Goal: Task Accomplishment & Management: Use online tool/utility

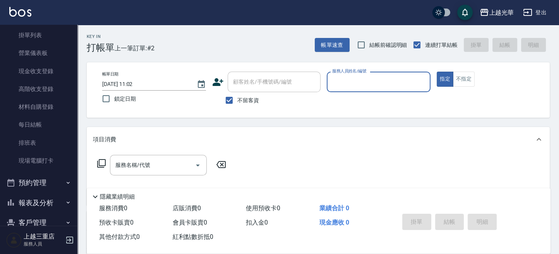
scroll to position [96, 0]
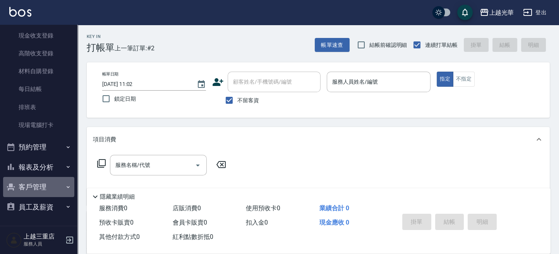
click at [38, 186] on button "客戶管理" at bounding box center [38, 187] width 71 height 20
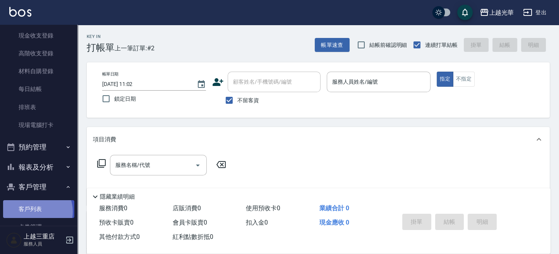
click at [33, 211] on link "客戶列表" at bounding box center [38, 209] width 71 height 18
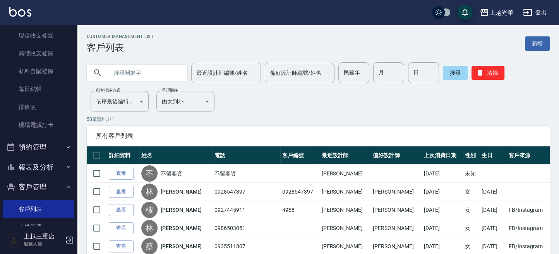
click at [171, 77] on input "text" at bounding box center [144, 72] width 73 height 21
type input "[PERSON_NAME]"
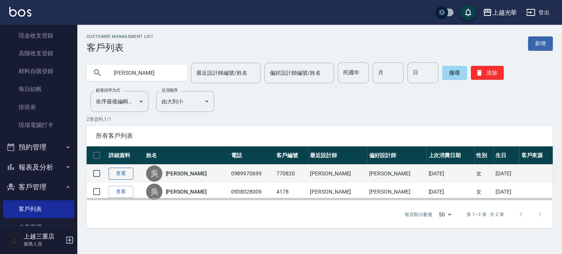
click at [115, 171] on link "查看" at bounding box center [121, 174] width 25 height 12
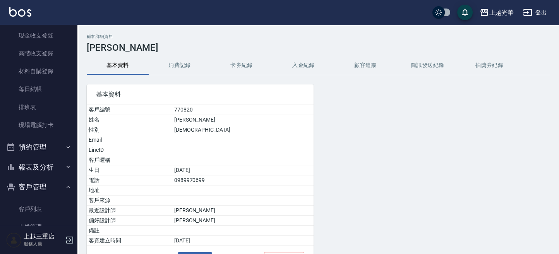
click at [186, 68] on button "消費記錄" at bounding box center [180, 65] width 62 height 19
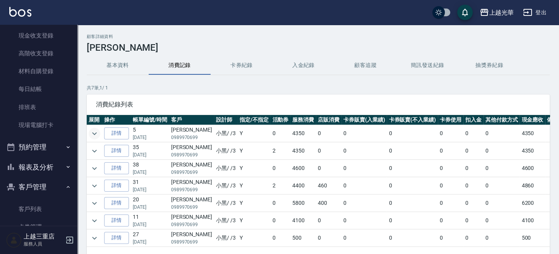
click at [98, 130] on icon "expand row" at bounding box center [94, 133] width 9 height 9
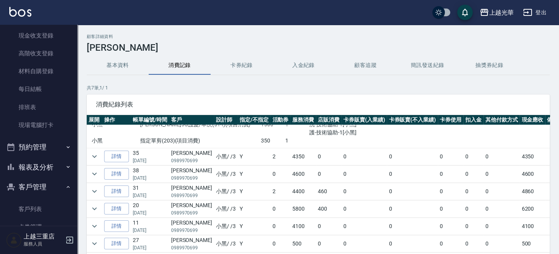
scroll to position [65, 0]
click at [92, 173] on icon "expand row" at bounding box center [94, 174] width 5 height 3
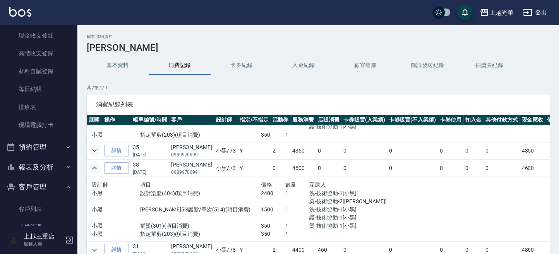
click at [96, 150] on icon "expand row" at bounding box center [94, 150] width 9 height 9
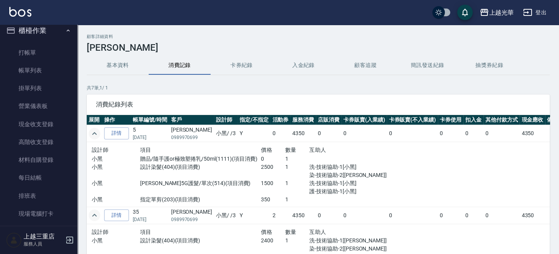
scroll to position [0, 0]
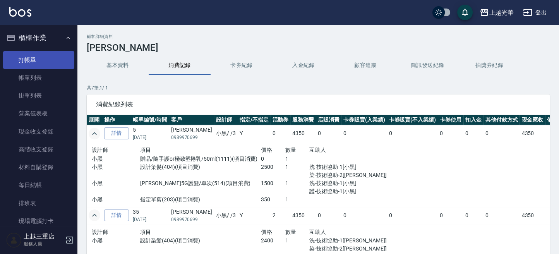
click at [30, 61] on link "打帳單" at bounding box center [38, 60] width 71 height 18
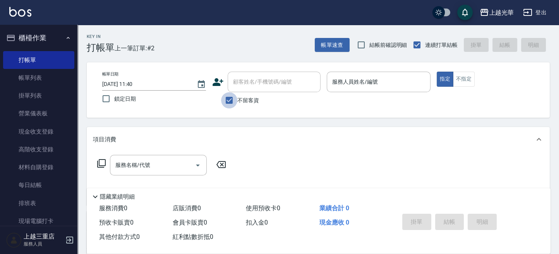
drag, startPoint x: 231, startPoint y: 103, endPoint x: 249, endPoint y: 76, distance: 32.2
click at [238, 94] on label "不留客資" at bounding box center [240, 100] width 38 height 16
click at [237, 94] on input "不留客資" at bounding box center [229, 100] width 16 height 16
checkbox input "false"
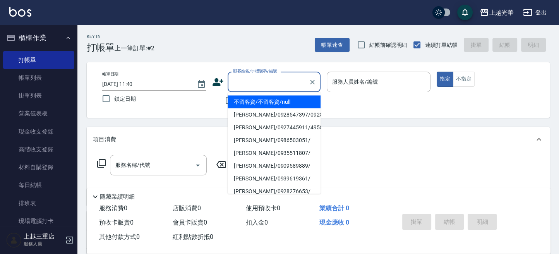
drag, startPoint x: 249, startPoint y: 76, endPoint x: 355, endPoint y: 144, distance: 126.0
click at [249, 78] on input "顧客姓名/手機號碼/編號" at bounding box center [268, 82] width 74 height 14
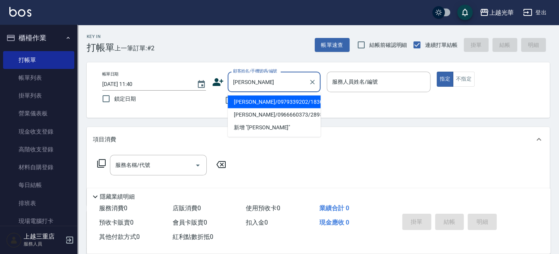
click at [280, 103] on li "[PERSON_NAME]/0979339202/1830" at bounding box center [273, 101] width 93 height 13
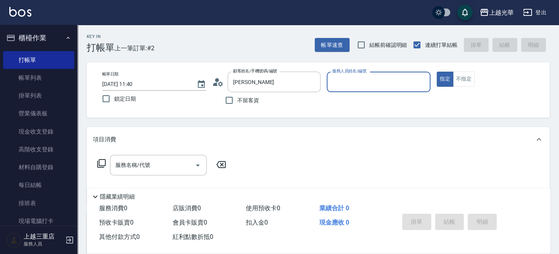
type input "[PERSON_NAME]/0979339202/1830"
type input "雅袖-2"
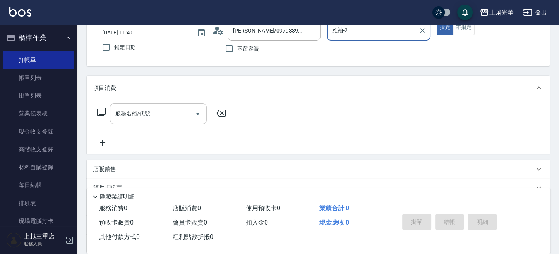
click at [129, 106] on div "服務名稱/代號" at bounding box center [158, 113] width 97 height 21
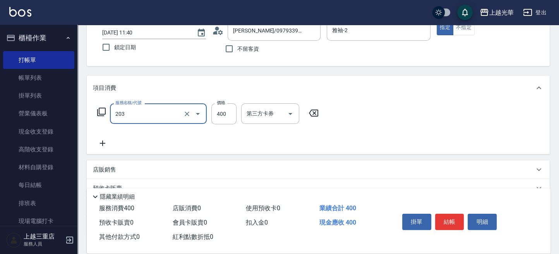
type input "指定單剪(203)"
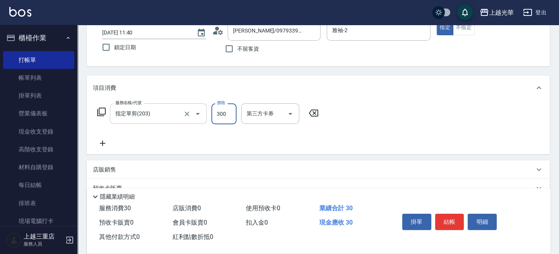
type input "300"
click at [456, 220] on button "結帳" at bounding box center [449, 222] width 29 height 16
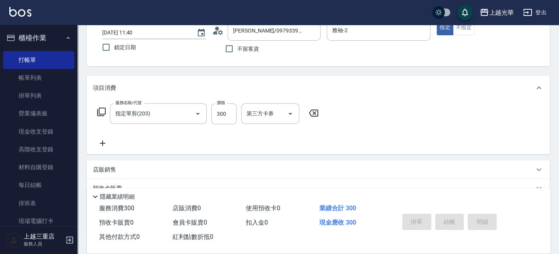
type input "[DATE] 11:53"
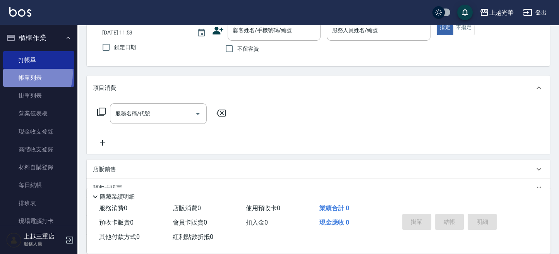
click at [22, 73] on link "帳單列表" at bounding box center [38, 78] width 71 height 18
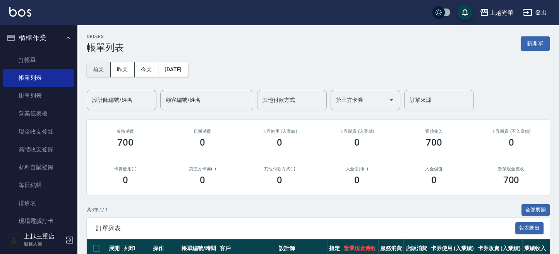
drag, startPoint x: 98, startPoint y: 68, endPoint x: 94, endPoint y: 70, distance: 4.7
click at [96, 68] on button "前天" at bounding box center [99, 69] width 24 height 14
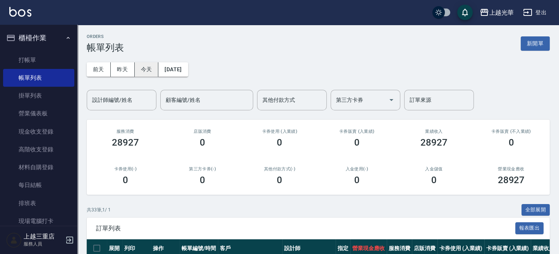
click at [145, 72] on button "今天" at bounding box center [147, 69] width 24 height 14
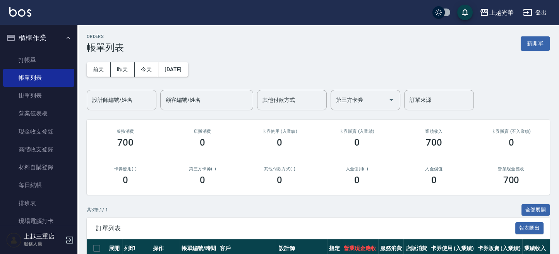
click at [125, 109] on div "設計師編號/姓名" at bounding box center [122, 100] width 70 height 21
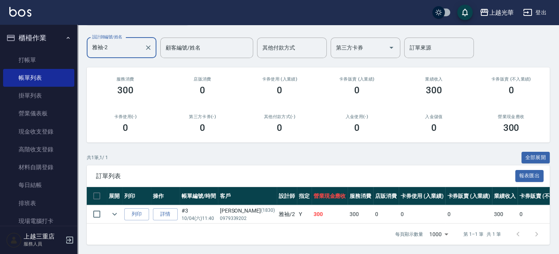
scroll to position [59, 0]
type input "雅袖-2"
click at [8, 12] on div "[PERSON_NAME]出" at bounding box center [279, 12] width 559 height 25
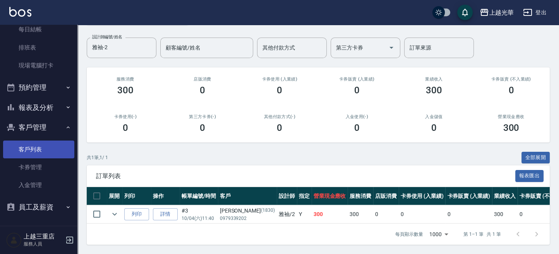
scroll to position [156, 0]
click at [51, 150] on link "客戶列表" at bounding box center [38, 149] width 71 height 18
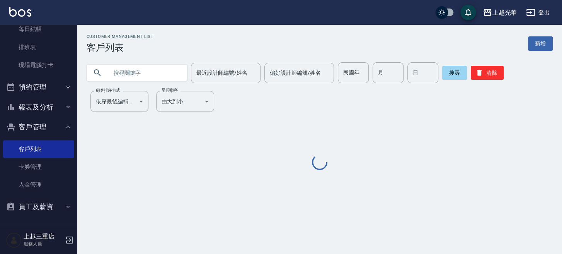
click at [119, 70] on input "text" at bounding box center [144, 72] width 73 height 21
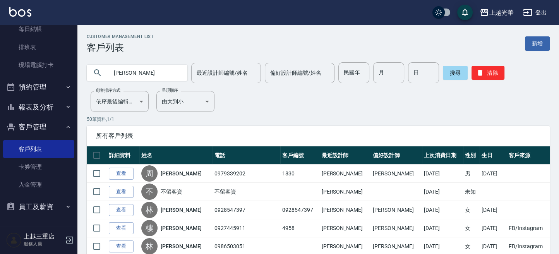
type input "[PERSON_NAME]"
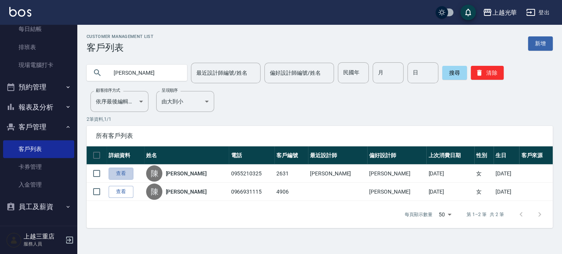
click at [119, 168] on link "查看" at bounding box center [121, 174] width 25 height 12
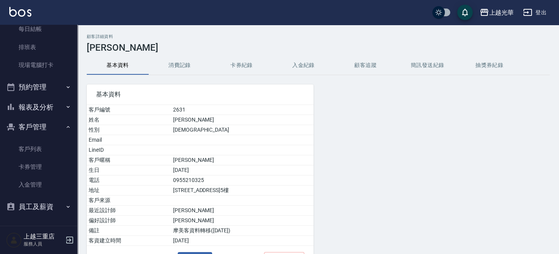
click at [182, 65] on button "消費記錄" at bounding box center [180, 65] width 62 height 19
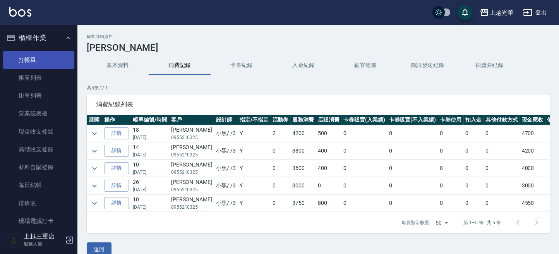
click at [39, 63] on link "打帳單" at bounding box center [38, 60] width 71 height 18
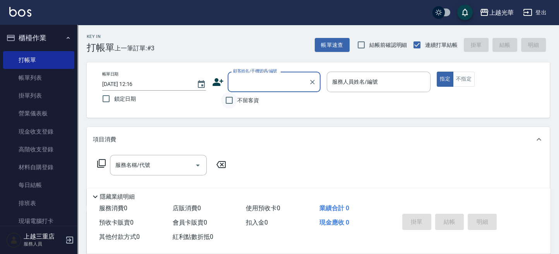
click at [236, 100] on input "不留客資" at bounding box center [229, 100] width 16 height 16
checkbox input "true"
type input "[PERSON_NAME]-1"
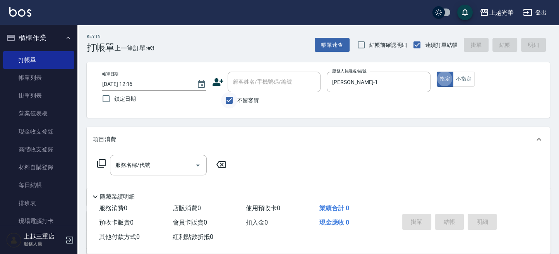
type button "true"
click at [159, 157] on div "服務名稱/代號" at bounding box center [158, 165] width 97 height 21
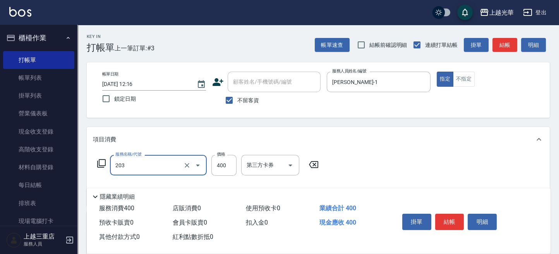
type input "指定單剪(203)"
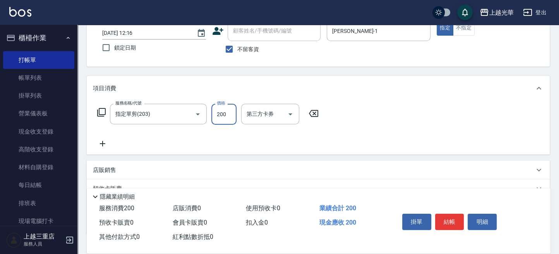
scroll to position [51, 0]
type input "200"
click at [108, 145] on icon at bounding box center [102, 142] width 19 height 9
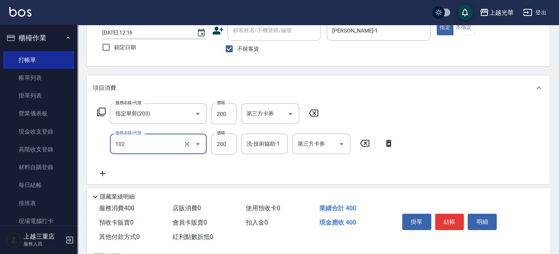
type input "指定洗髮(102)"
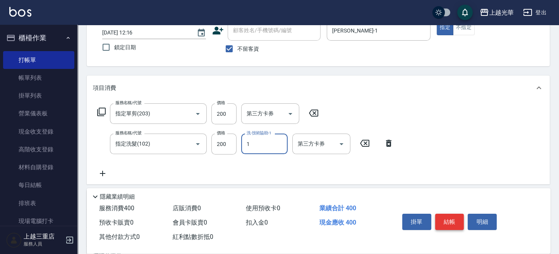
type input "[PERSON_NAME]-1"
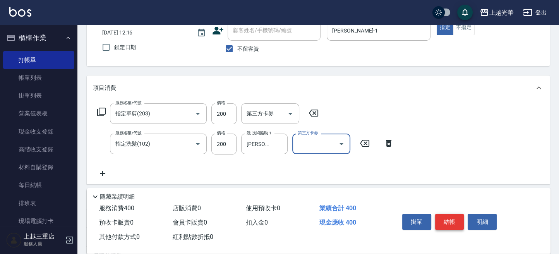
click at [456, 218] on button "結帳" at bounding box center [449, 222] width 29 height 16
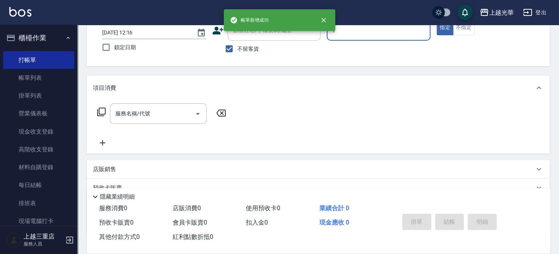
type input "[PERSON_NAME]-1"
click at [103, 110] on icon at bounding box center [101, 111] width 9 height 9
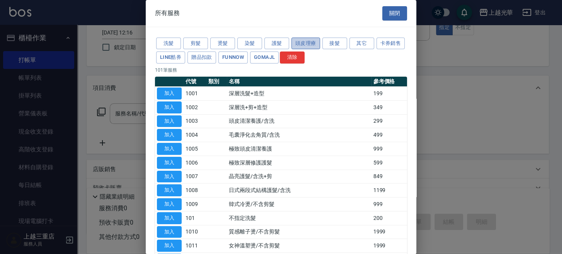
click at [314, 41] on button "頭皮理療" at bounding box center [306, 44] width 29 height 12
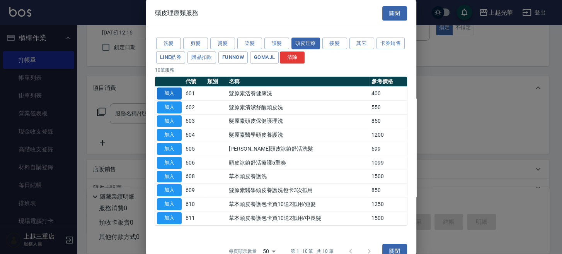
click at [181, 94] on button "加入" at bounding box center [169, 93] width 25 height 12
type input "髮原素活養健康洗(601)"
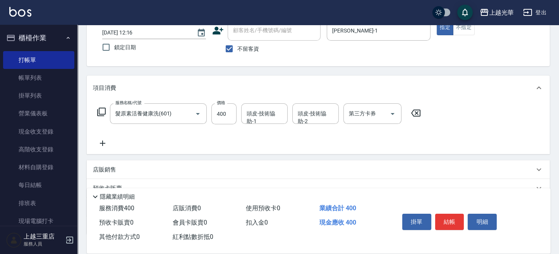
click at [100, 139] on icon at bounding box center [102, 142] width 19 height 9
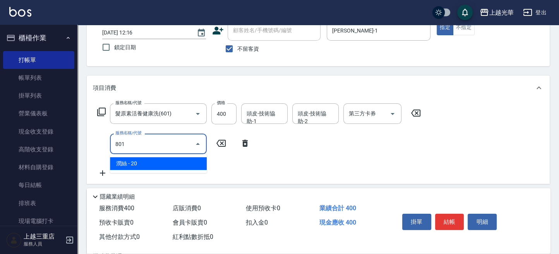
type input "潤絲(801)"
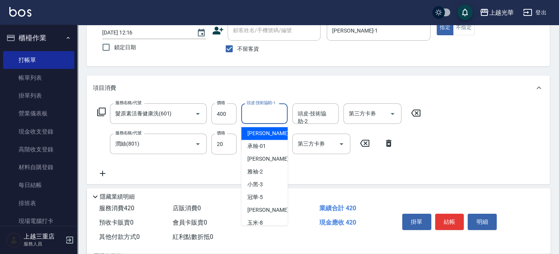
click at [258, 116] on input "頭皮-技術協助-1" at bounding box center [263, 114] width 39 height 14
type input "小紫-7"
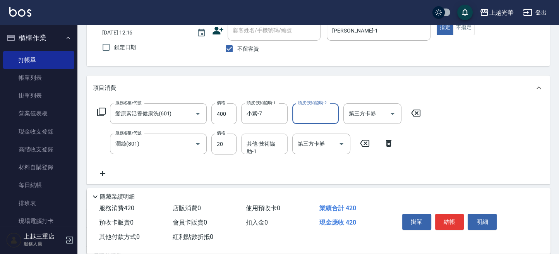
click at [264, 142] on div "其他-技術協助-1 其他-技術協助-1" at bounding box center [264, 143] width 46 height 21
type input "[PERSON_NAME]-1"
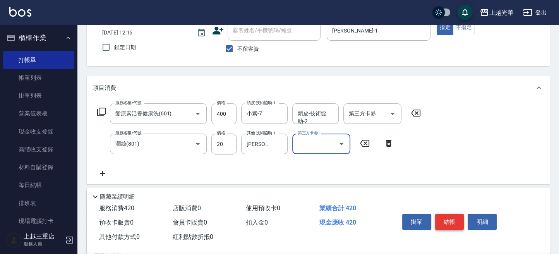
click at [441, 219] on button "結帳" at bounding box center [449, 222] width 29 height 16
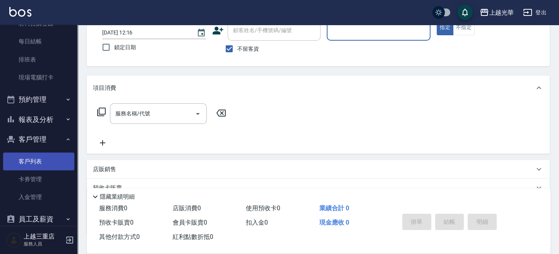
scroll to position [155, 0]
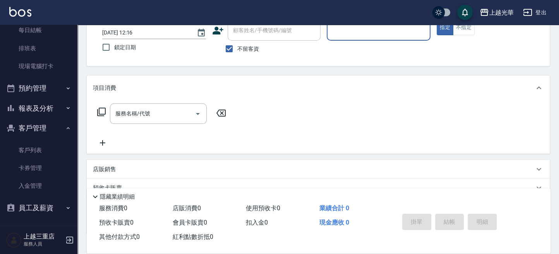
click at [42, 111] on button "報表及分析" at bounding box center [38, 108] width 71 height 20
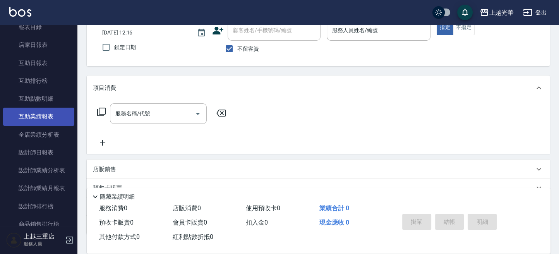
scroll to position [309, 0]
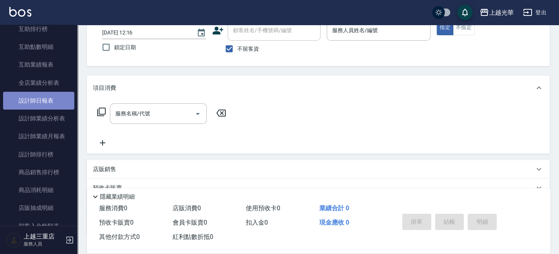
click at [47, 92] on link "設計師日報表" at bounding box center [38, 101] width 71 height 18
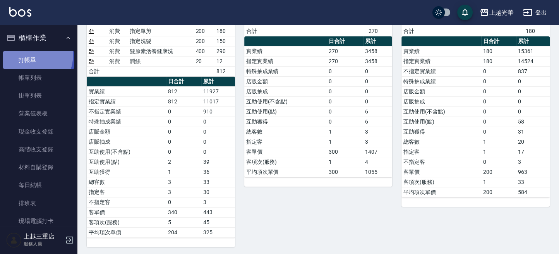
click at [25, 54] on link "打帳單" at bounding box center [38, 60] width 71 height 18
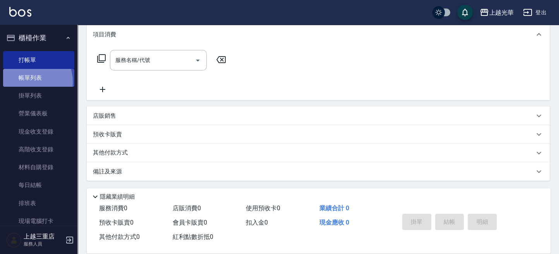
click at [24, 82] on link "帳單列表" at bounding box center [38, 78] width 71 height 18
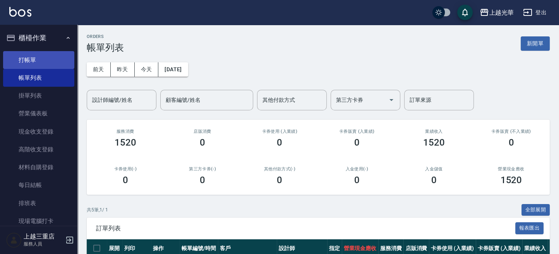
click at [32, 64] on link "打帳單" at bounding box center [38, 60] width 71 height 18
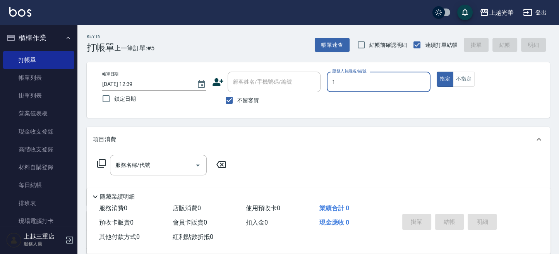
type input "1"
type button "true"
type input "[PERSON_NAME]-1"
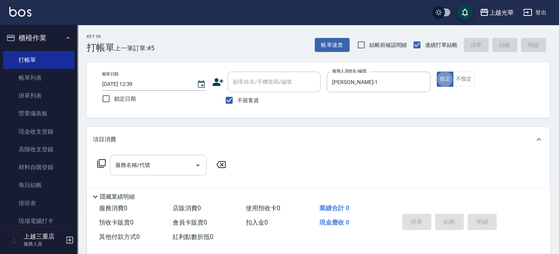
drag, startPoint x: 148, startPoint y: 156, endPoint x: 144, endPoint y: 155, distance: 4.4
click at [147, 156] on div "服務名稱/代號" at bounding box center [158, 165] width 97 height 21
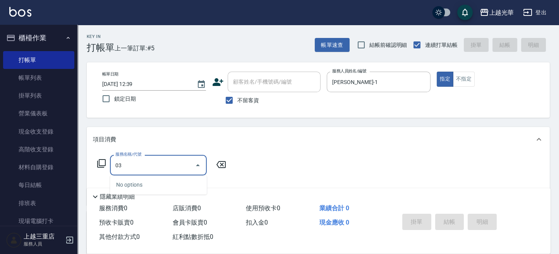
type input "0"
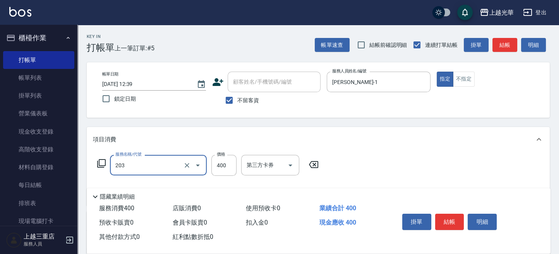
type input "指定單剪(203)"
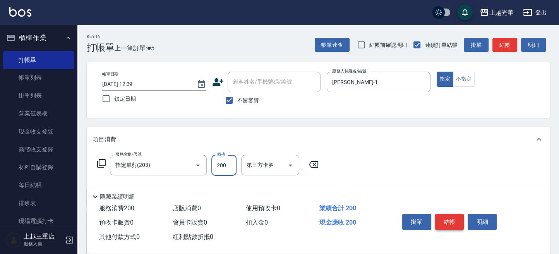
type input "200"
click at [446, 223] on button "結帳" at bounding box center [449, 222] width 29 height 16
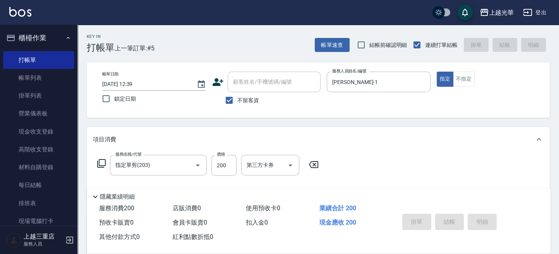
type input "[DATE] 12:40"
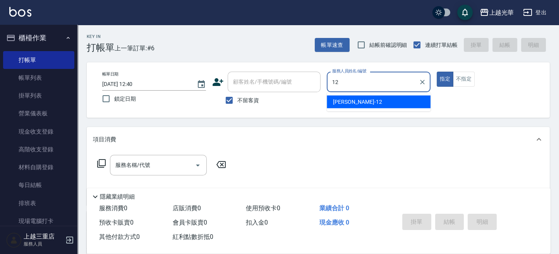
click at [353, 99] on div "[PERSON_NAME] -12" at bounding box center [378, 101] width 104 height 13
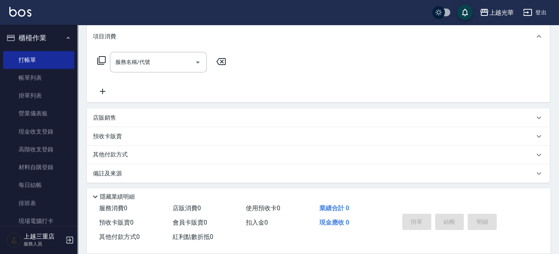
scroll to position [105, 0]
click at [202, 60] on button "Open" at bounding box center [197, 60] width 12 height 12
type input "[PERSON_NAME]-12"
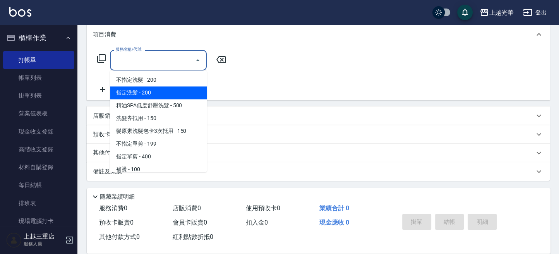
click at [158, 94] on span "指定洗髮 - 200" at bounding box center [158, 92] width 97 height 13
type input "指定洗髮(102)"
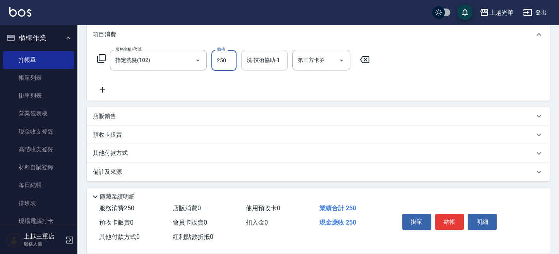
type input "250"
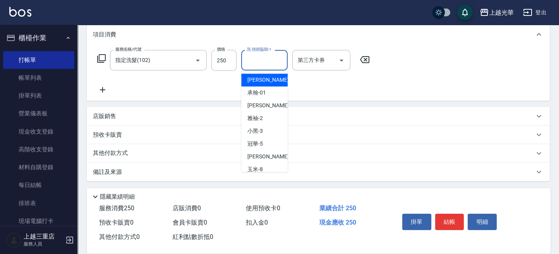
click at [258, 60] on input "洗-技術協助-1" at bounding box center [263, 60] width 39 height 14
click at [254, 83] on span "[PERSON_NAME] -12" at bounding box center [271, 80] width 49 height 8
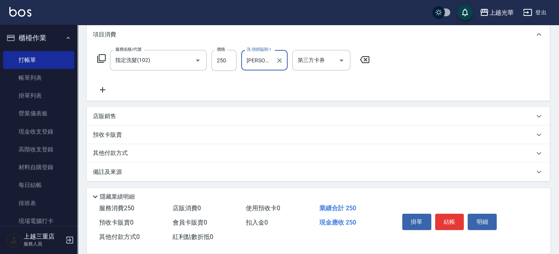
type input "[PERSON_NAME]-12"
click at [107, 86] on icon at bounding box center [102, 89] width 19 height 9
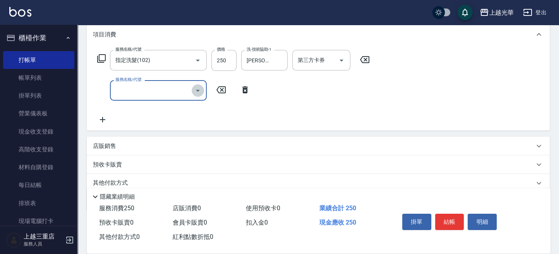
click at [202, 88] on button "Open" at bounding box center [197, 90] width 12 height 12
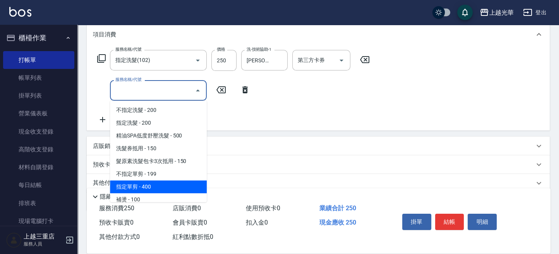
drag, startPoint x: 135, startPoint y: 186, endPoint x: 138, endPoint y: 182, distance: 5.5
click at [135, 185] on span "指定單剪 - 400" at bounding box center [158, 186] width 97 height 13
type input "指定單剪(203)"
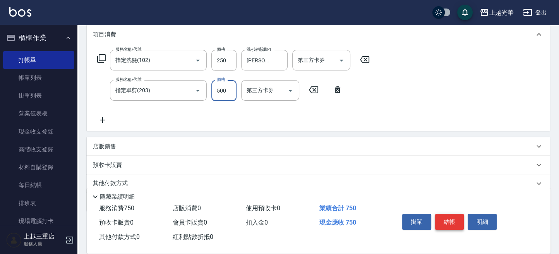
type input "500"
click at [452, 224] on button "結帳" at bounding box center [449, 222] width 29 height 16
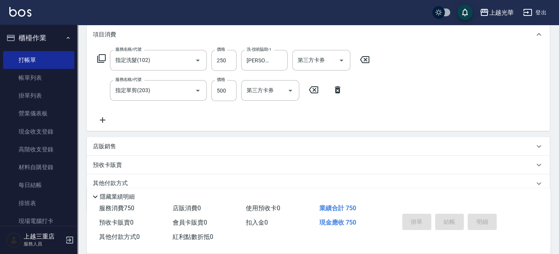
type input "[DATE] 13:38"
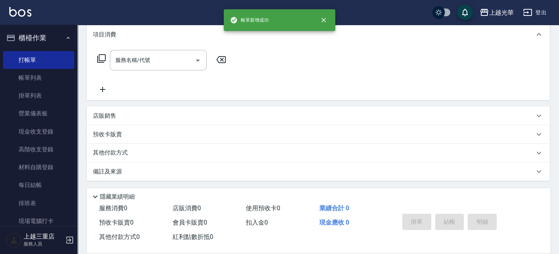
scroll to position [0, 0]
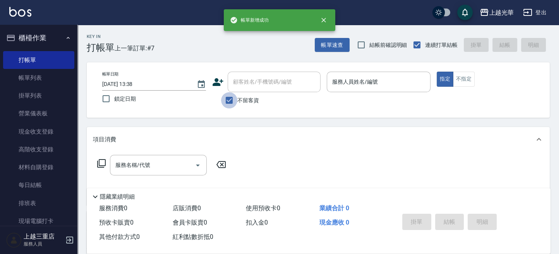
click at [226, 104] on input "不留客資" at bounding box center [229, 100] width 16 height 16
checkbox input "false"
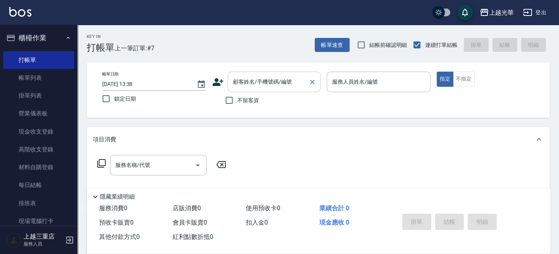
click at [241, 85] on input "顧客姓名/手機號碼/編號" at bounding box center [268, 82] width 74 height 14
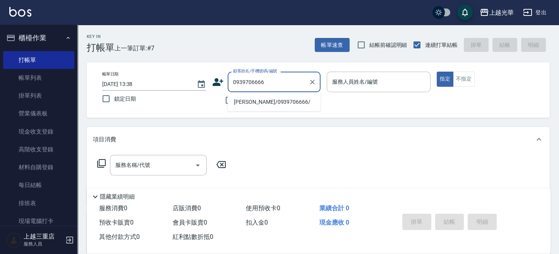
click at [279, 104] on li "[PERSON_NAME]/0939706666/" at bounding box center [273, 101] width 93 height 13
type input "[PERSON_NAME]/0939706666/"
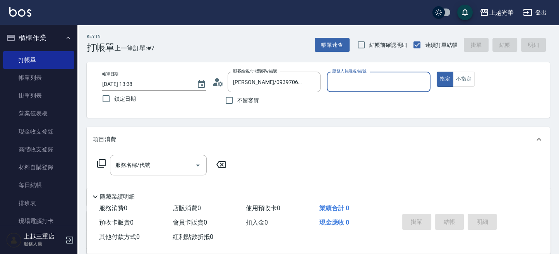
type input "[PERSON_NAME]-12"
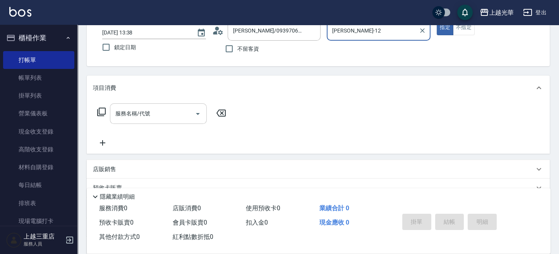
click at [196, 113] on icon "Open" at bounding box center [198, 114] width 4 height 2
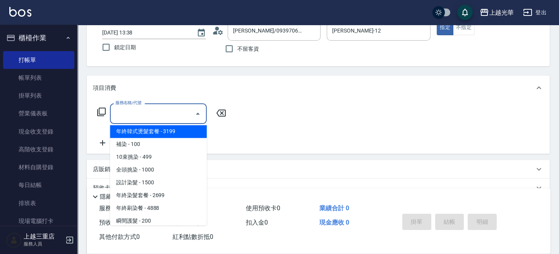
scroll to position [103, 0]
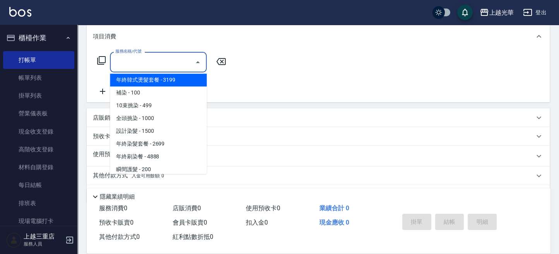
click at [198, 62] on icon "Close" at bounding box center [198, 62] width 4 height 2
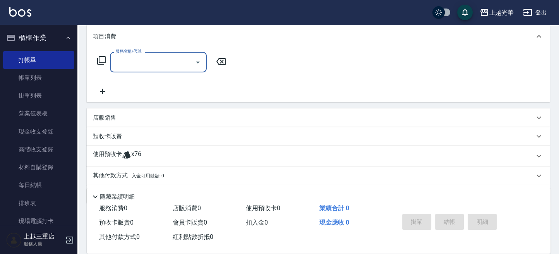
click at [128, 153] on icon at bounding box center [126, 154] width 8 height 7
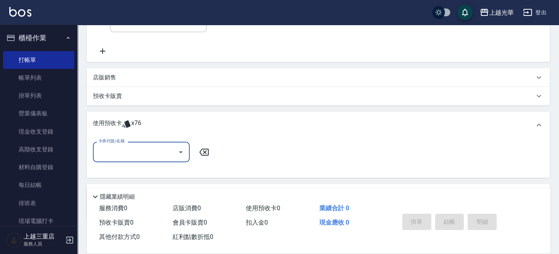
scroll to position [183, 0]
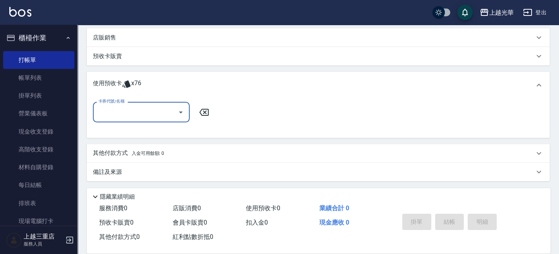
click at [181, 112] on icon "Open" at bounding box center [181, 112] width 4 height 2
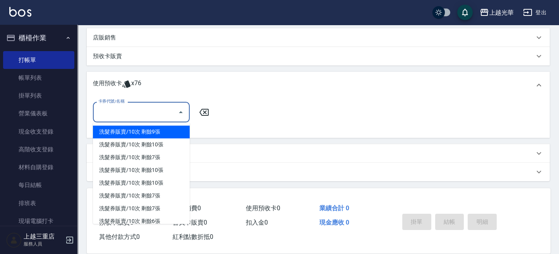
click at [152, 132] on div "洗髮券販賣/10次 剩餘9張" at bounding box center [141, 131] width 97 height 13
type input "洗髮券販賣/10次"
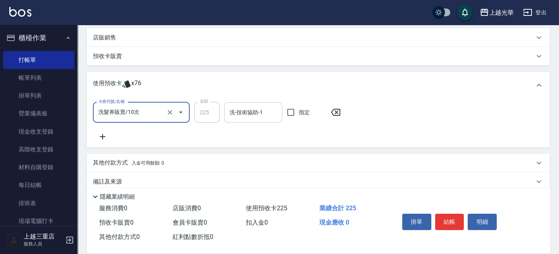
click at [232, 115] on input "洗-技術協助-1" at bounding box center [252, 113] width 51 height 14
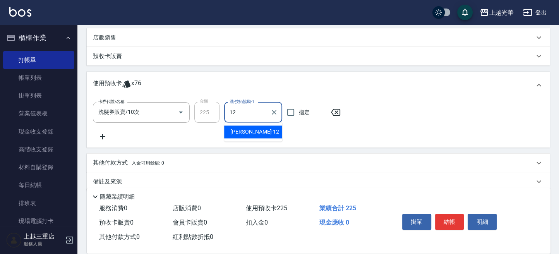
click at [233, 131] on span "[PERSON_NAME] -12" at bounding box center [254, 132] width 49 height 8
type input "[PERSON_NAME]-12"
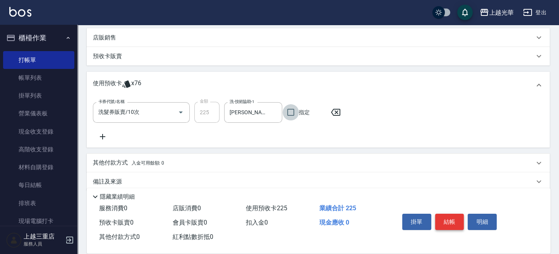
click at [450, 223] on button "結帳" at bounding box center [449, 222] width 29 height 16
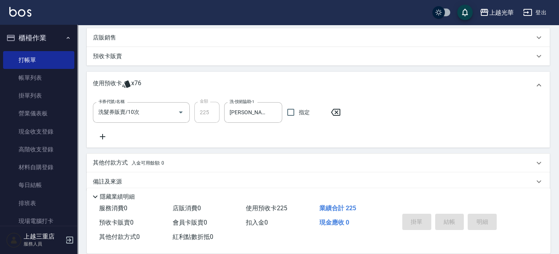
type input "[DATE] 13:39"
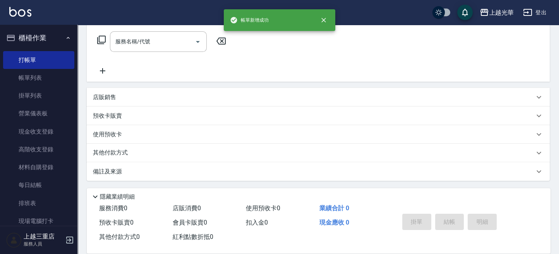
scroll to position [0, 0]
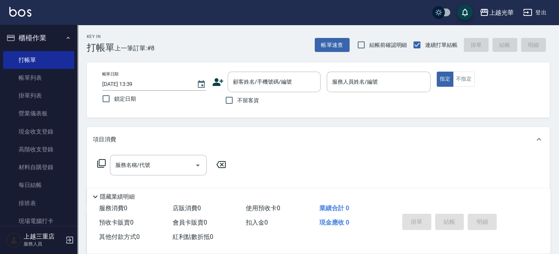
click at [249, 103] on span "不留客資" at bounding box center [248, 100] width 22 height 8
click at [237, 103] on input "不留客資" at bounding box center [229, 100] width 16 height 16
checkbox input "true"
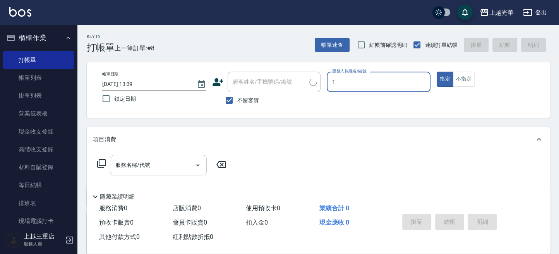
type input "[PERSON_NAME]-1"
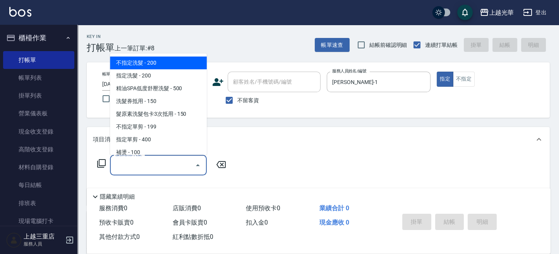
click at [156, 171] on input "服務名稱/代號" at bounding box center [152, 165] width 78 height 14
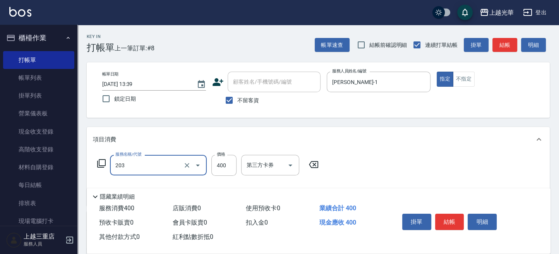
type input "指定單剪(203)"
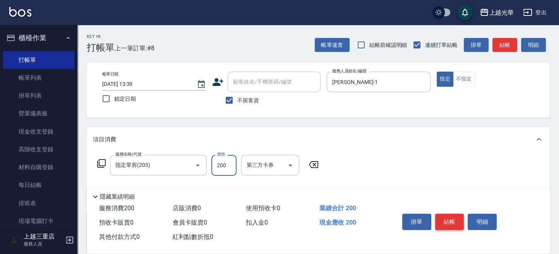
type input "200"
click at [448, 216] on button "結帳" at bounding box center [449, 222] width 29 height 16
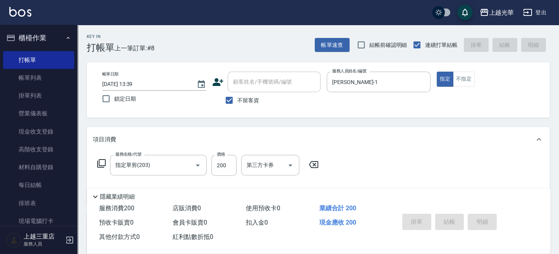
type input "[DATE] 13:52"
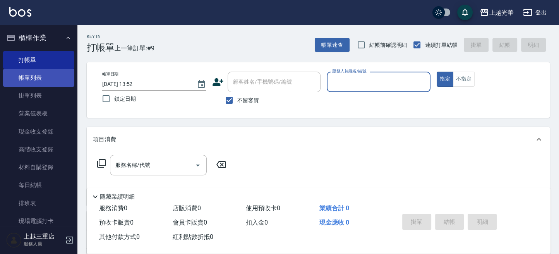
click at [19, 80] on link "帳單列表" at bounding box center [38, 78] width 71 height 18
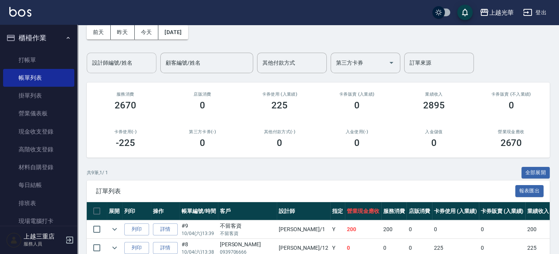
scroll to position [51, 0]
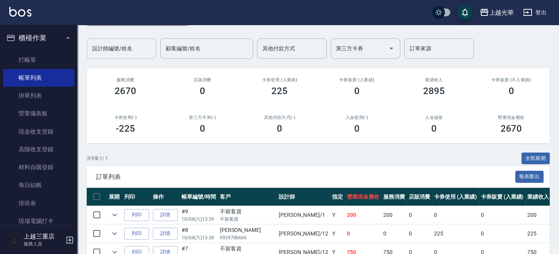
click at [112, 55] on input "設計師編號/姓名" at bounding box center [121, 49] width 63 height 14
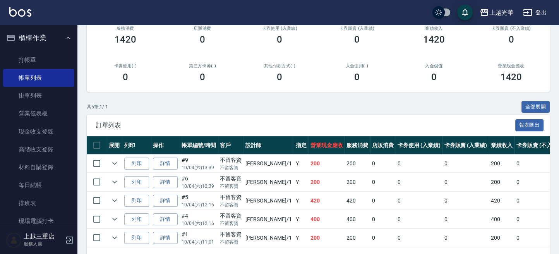
scroll to position [258, 0]
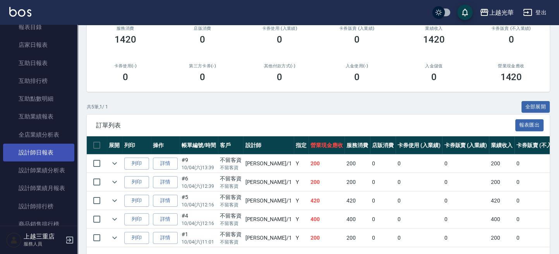
type input "[PERSON_NAME]-1"
click at [57, 152] on link "設計師日報表" at bounding box center [38, 153] width 71 height 18
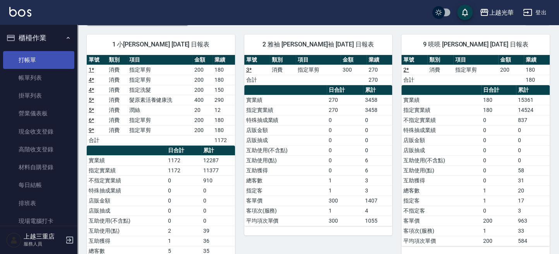
click at [28, 56] on link "打帳單" at bounding box center [38, 60] width 71 height 18
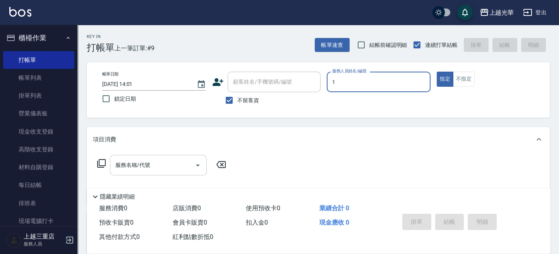
type input "[PERSON_NAME]-1"
type button "true"
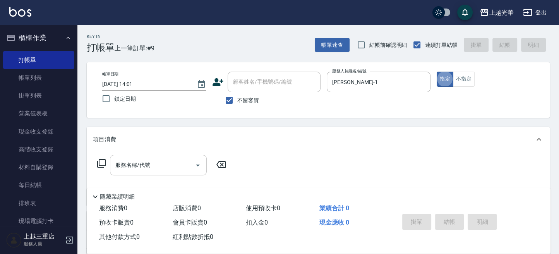
click at [155, 169] on input "服務名稱/代號" at bounding box center [152, 165] width 78 height 14
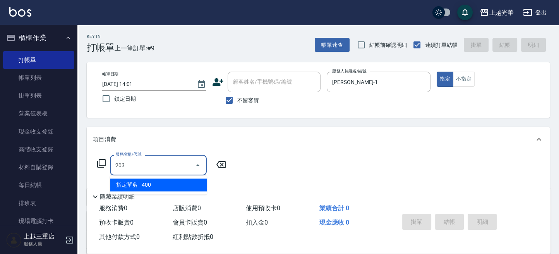
type input "指定單剪(203)"
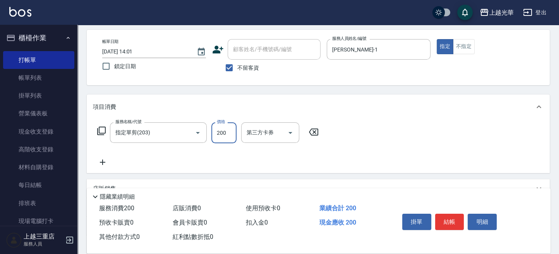
scroll to position [51, 0]
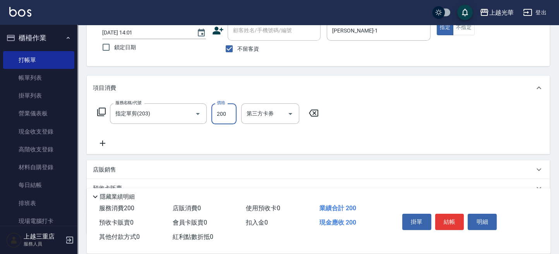
type input "200"
click at [109, 142] on icon at bounding box center [102, 142] width 19 height 9
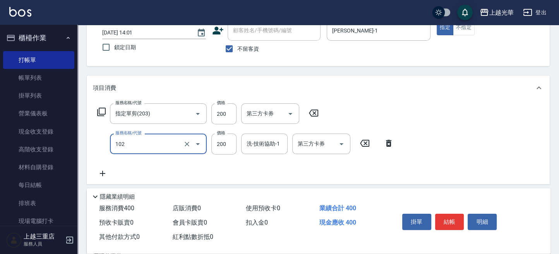
type input "指定洗髮(102)"
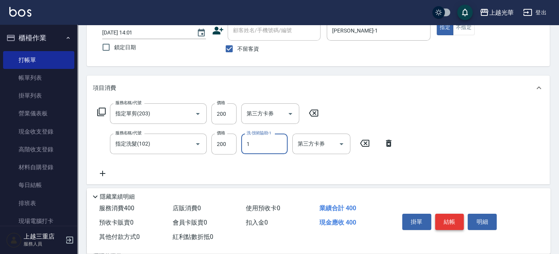
type input "[PERSON_NAME]-1"
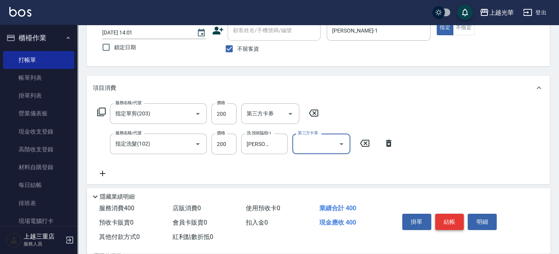
click at [445, 216] on button "結帳" at bounding box center [449, 222] width 29 height 16
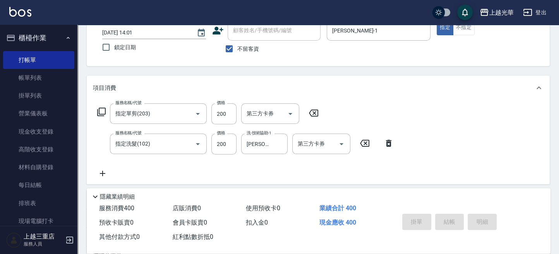
type input "[DATE] 14:31"
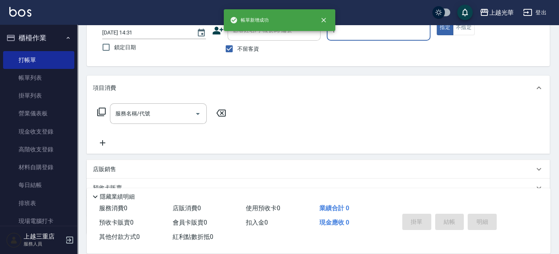
type input "[PERSON_NAME]-1"
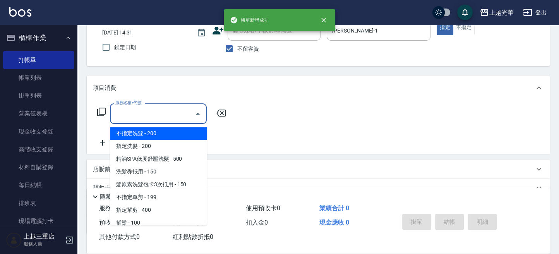
click at [149, 111] on input "服務名稱/代號" at bounding box center [152, 114] width 78 height 14
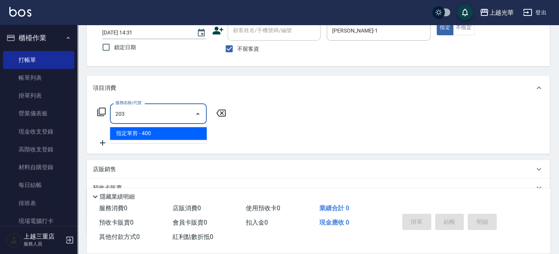
type input "指定單剪(203)"
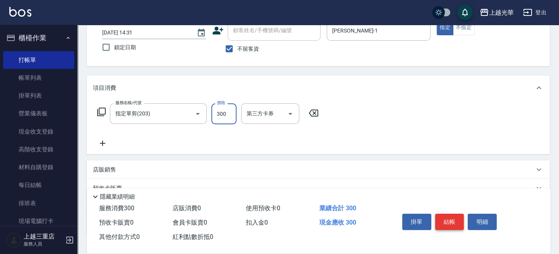
type input "300"
click at [449, 214] on button "結帳" at bounding box center [449, 222] width 29 height 16
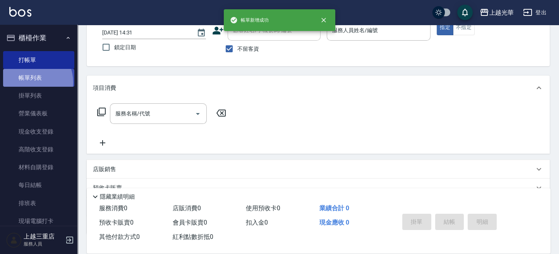
click at [28, 82] on link "帳單列表" at bounding box center [38, 78] width 71 height 18
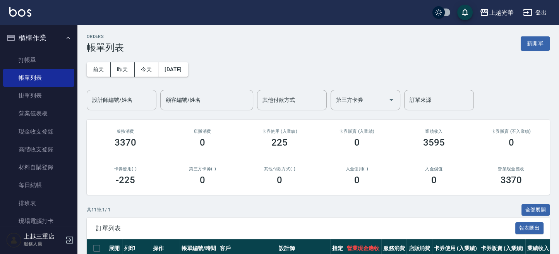
click at [125, 95] on input "設計師編號/姓名" at bounding box center [121, 100] width 63 height 14
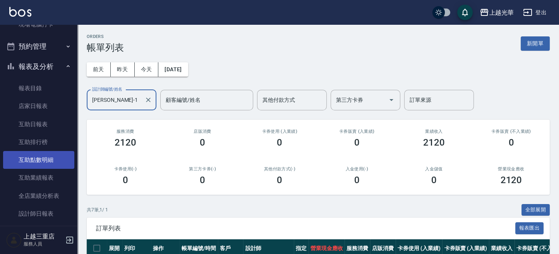
scroll to position [206, 0]
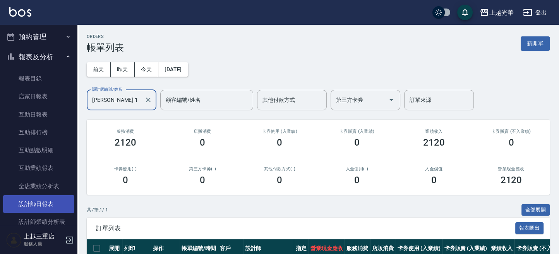
type input "[PERSON_NAME]-1"
click at [53, 203] on link "設計師日報表" at bounding box center [38, 204] width 71 height 18
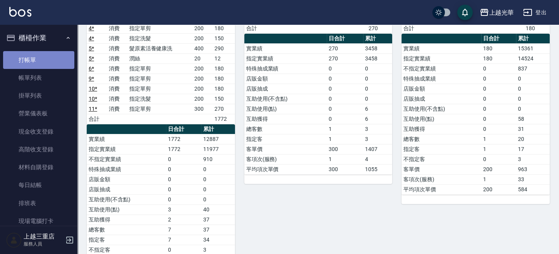
click at [60, 63] on link "打帳單" at bounding box center [38, 60] width 71 height 18
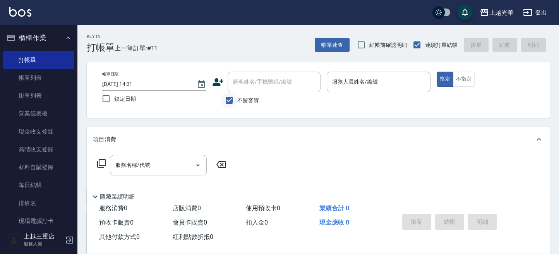
drag, startPoint x: 225, startPoint y: 90, endPoint x: 227, endPoint y: 99, distance: 9.6
click at [225, 91] on div "顧客姓名/手機號碼/編號 顧客姓名/手機號碼/編號" at bounding box center [266, 82] width 108 height 21
drag, startPoint x: 228, startPoint y: 100, endPoint x: 230, endPoint y: 94, distance: 5.8
click at [229, 100] on input "不留客資" at bounding box center [229, 100] width 16 height 16
checkbox input "false"
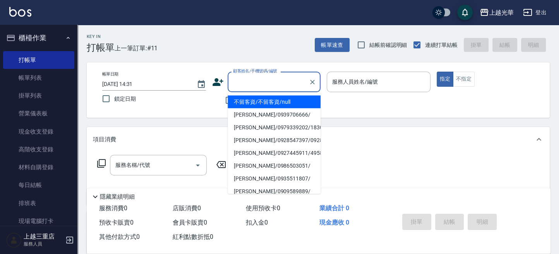
click at [243, 77] on input "顧客姓名/手機號碼/編號" at bounding box center [268, 82] width 74 height 14
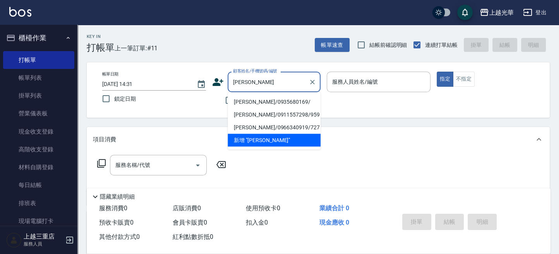
click at [261, 101] on li "[PERSON_NAME]/0935680169/" at bounding box center [273, 101] width 93 height 13
type input "[PERSON_NAME]/0935680169/"
type input "喨喨-9"
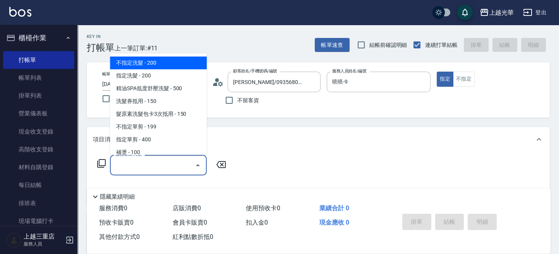
drag, startPoint x: 161, startPoint y: 164, endPoint x: 0, endPoint y: 40, distance: 203.3
click at [157, 165] on input "服務名稱/代號" at bounding box center [152, 165] width 78 height 14
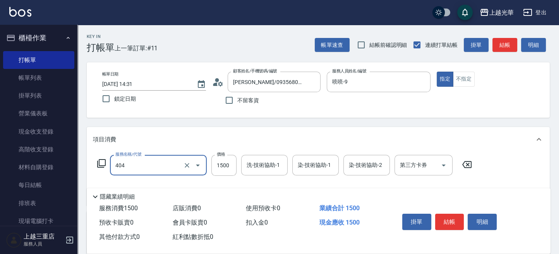
type input "設計染髮(404)"
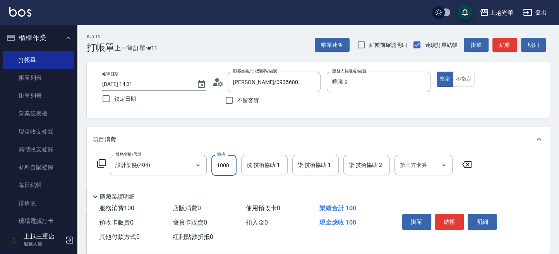
type input "1000"
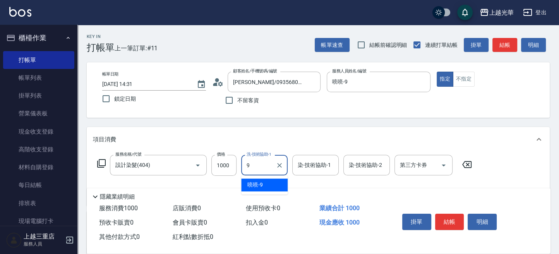
type input "喨喨-9"
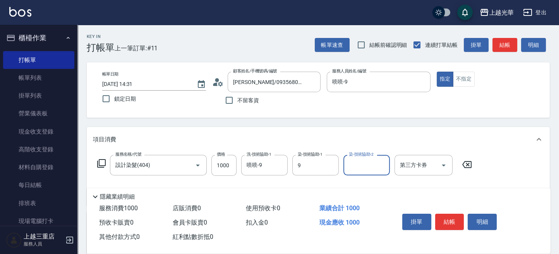
type input "喨喨-9"
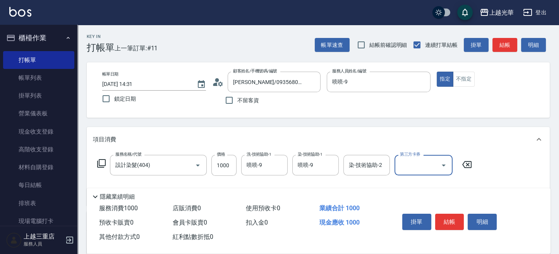
scroll to position [103, 0]
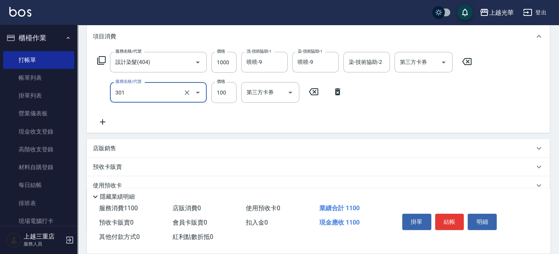
type input "補燙(301)"
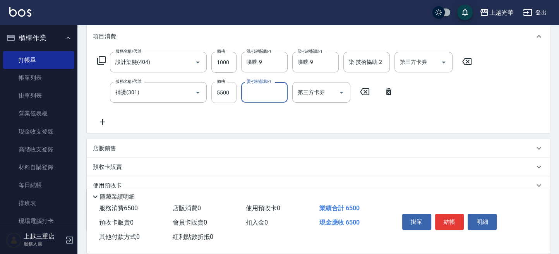
click at [229, 94] on input "5500" at bounding box center [223, 92] width 25 height 21
type input "500"
type input "喨喨-9"
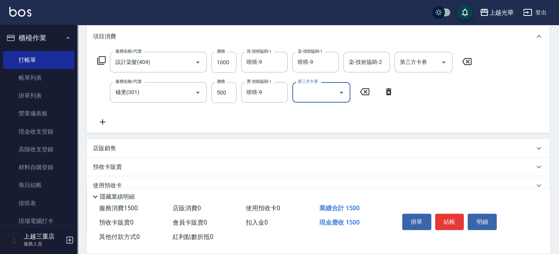
click at [105, 119] on icon at bounding box center [102, 121] width 19 height 9
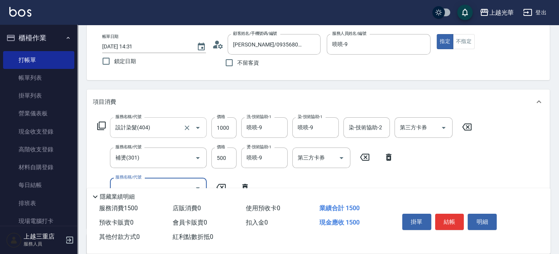
scroll to position [51, 0]
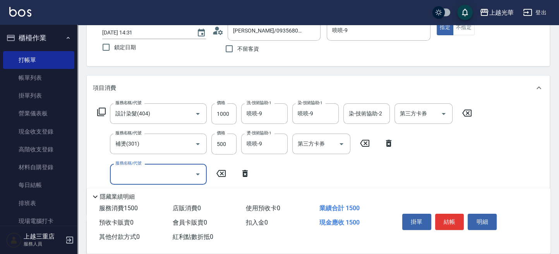
click at [103, 113] on icon at bounding box center [101, 111] width 9 height 9
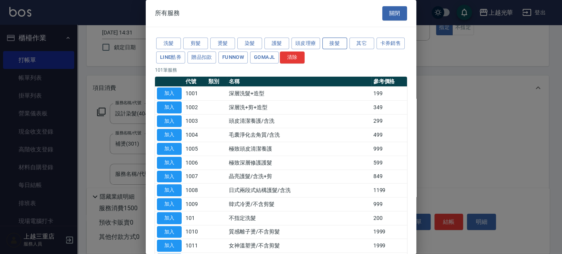
drag, startPoint x: 334, startPoint y: 43, endPoint x: 330, endPoint y: 43, distance: 4.3
click at [332, 43] on button "接髮" at bounding box center [335, 44] width 25 height 12
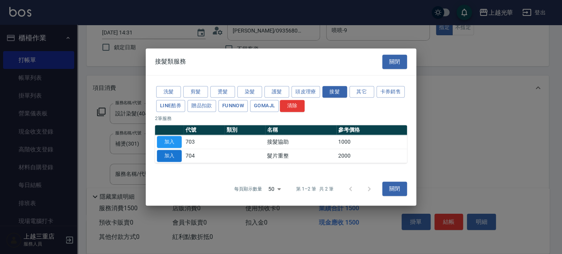
click at [171, 157] on button "加入" at bounding box center [169, 156] width 25 height 12
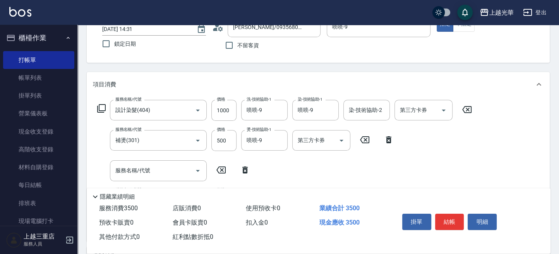
scroll to position [103, 0]
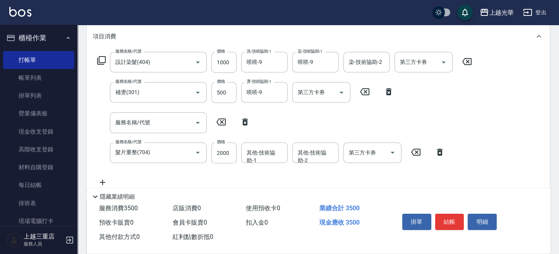
click at [244, 119] on icon at bounding box center [244, 121] width 5 height 7
type input "髮片重整(704)"
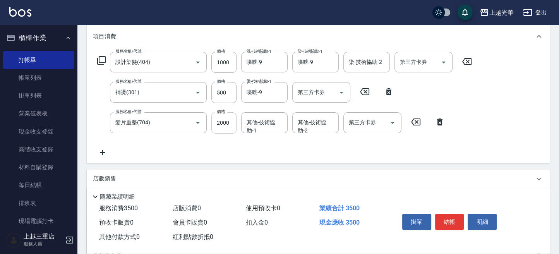
click at [224, 124] on input "2000" at bounding box center [223, 122] width 25 height 21
type input "3000"
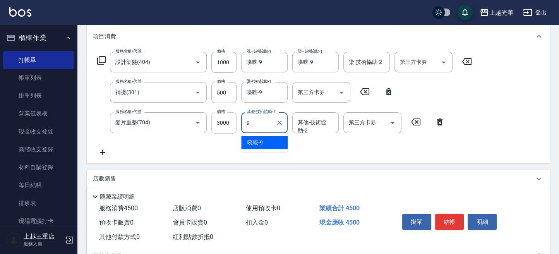
type input "喨喨-9"
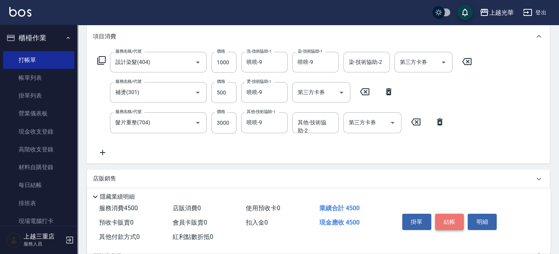
click at [457, 220] on button "結帳" at bounding box center [449, 222] width 29 height 16
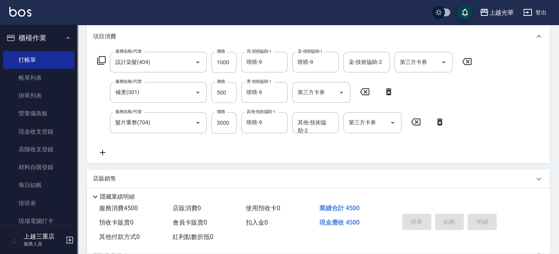
type input "[DATE] 14:34"
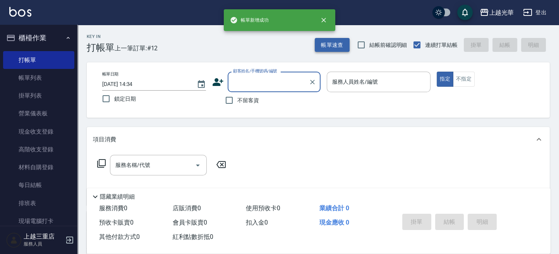
click at [337, 47] on button "帳單速查" at bounding box center [332, 45] width 35 height 14
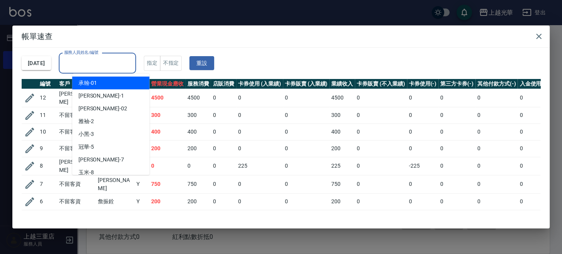
drag, startPoint x: 79, startPoint y: 63, endPoint x: 107, endPoint y: 81, distance: 32.9
click at [81, 63] on input "服務人員姓名/編號" at bounding box center [97, 63] width 70 height 14
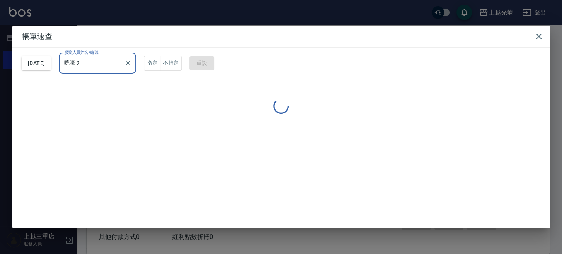
type input "喨喨-9"
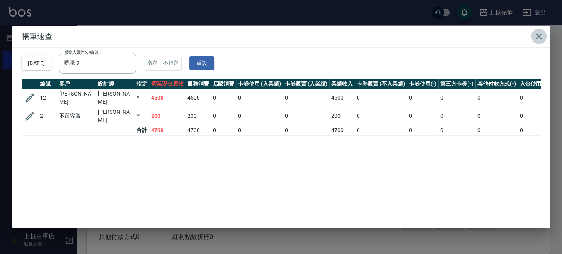
drag, startPoint x: 535, startPoint y: 34, endPoint x: 534, endPoint y: 77, distance: 43.3
click at [533, 34] on button "button" at bounding box center [539, 36] width 15 height 15
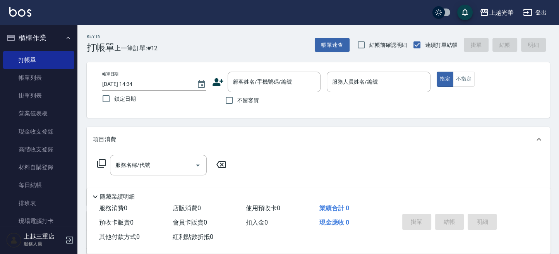
click at [354, 85] on input "服務人員姓名/編號" at bounding box center [378, 82] width 97 height 14
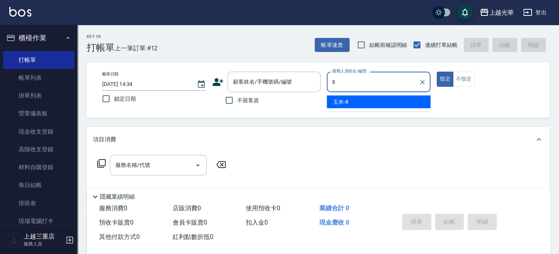
type input "玉米-8"
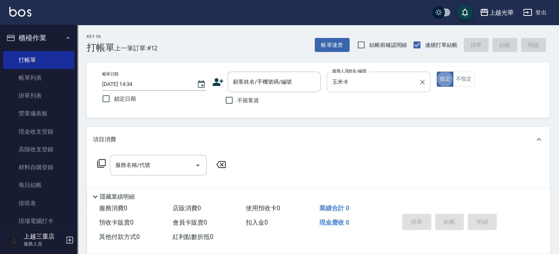
type button "true"
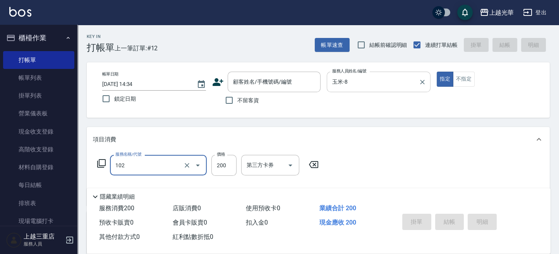
type input "指定洗髮(102)"
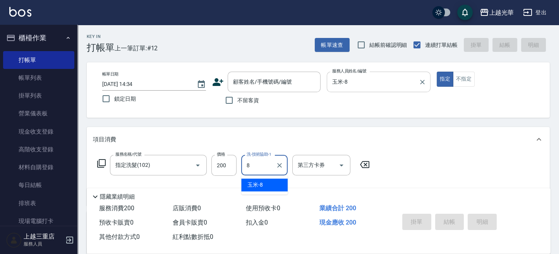
type input "玉米-8"
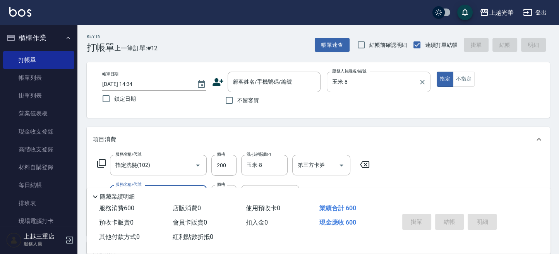
type input "指定單剪(203)"
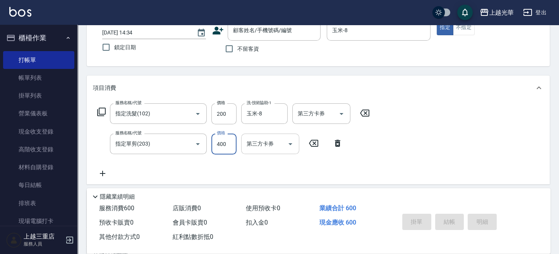
drag, startPoint x: 226, startPoint y: 145, endPoint x: 250, endPoint y: 139, distance: 23.9
click at [226, 145] on input "400" at bounding box center [223, 143] width 25 height 21
type input "200"
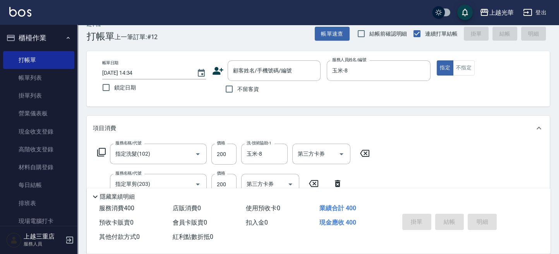
scroll to position [0, 0]
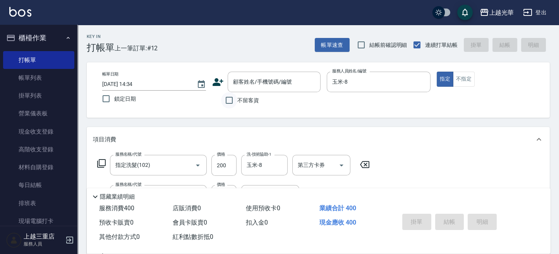
click at [229, 99] on input "不留客資" at bounding box center [229, 100] width 16 height 16
checkbox input "true"
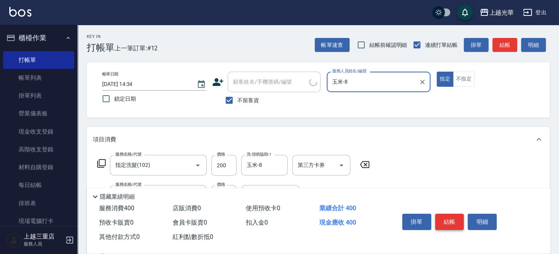
click at [452, 221] on button "結帳" at bounding box center [449, 222] width 29 height 16
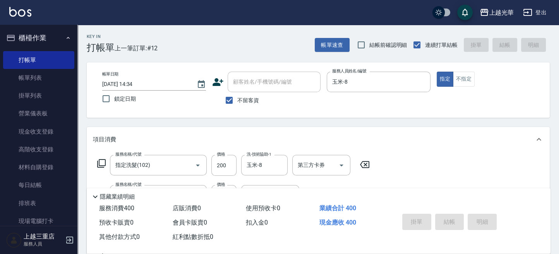
type input "[DATE] 14:47"
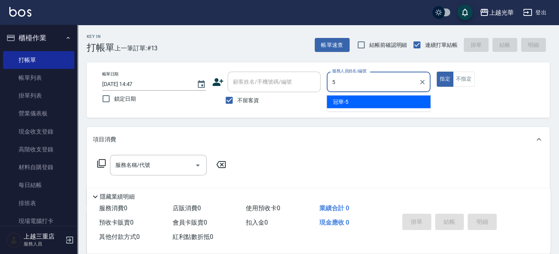
type input "冠華-5"
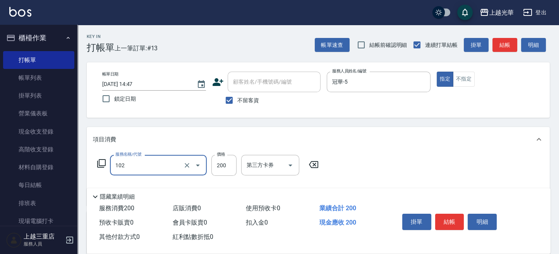
type input "指定洗髮(102)"
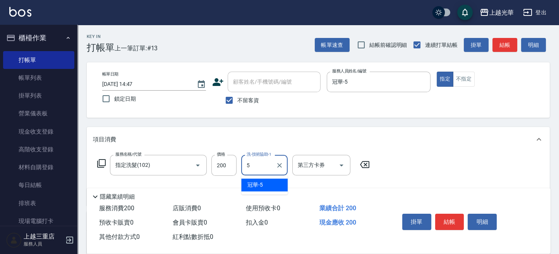
type input "冠華-5"
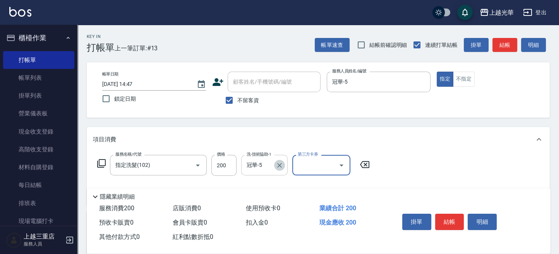
drag, startPoint x: 279, startPoint y: 161, endPoint x: 270, endPoint y: 167, distance: 10.7
click at [278, 162] on icon "Clear" at bounding box center [279, 165] width 8 height 8
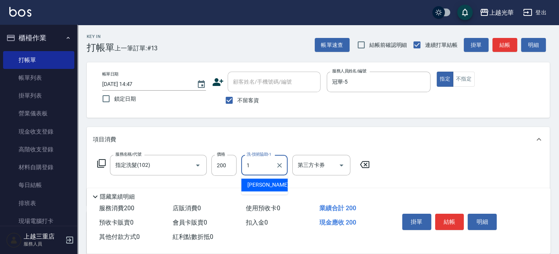
type input "[PERSON_NAME]-1"
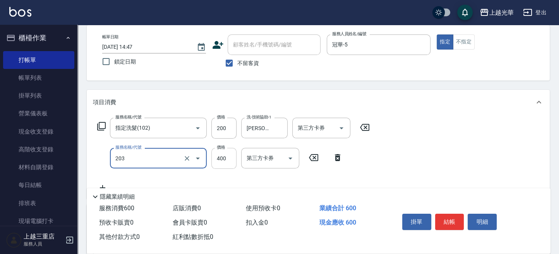
scroll to position [51, 0]
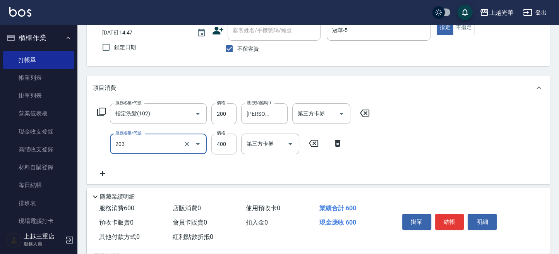
type input "指定單剪(203)"
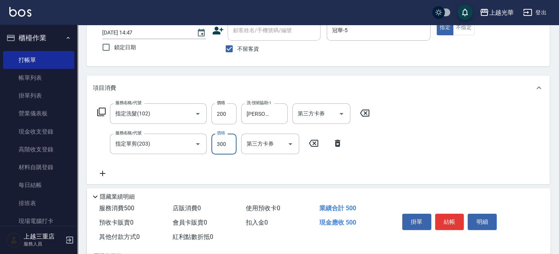
type input "300"
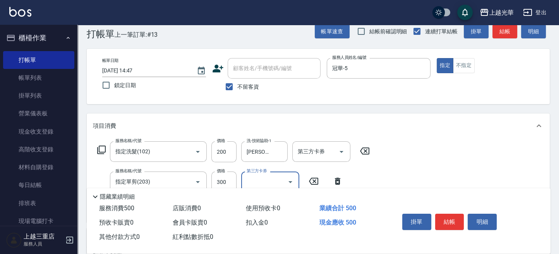
scroll to position [0, 0]
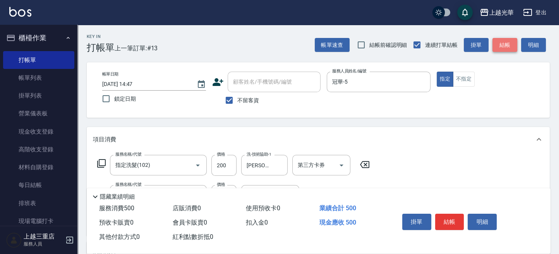
click at [497, 45] on button "結帳" at bounding box center [504, 45] width 25 height 14
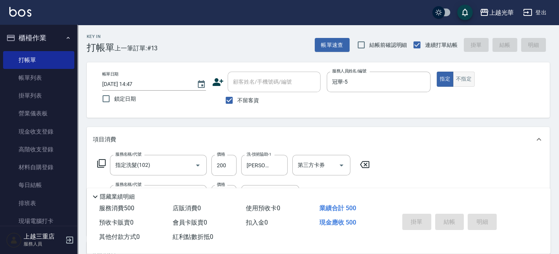
type input "[DATE] 14:51"
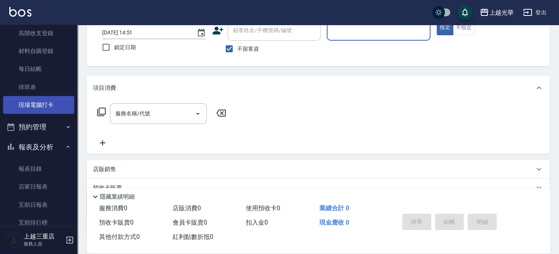
scroll to position [103, 0]
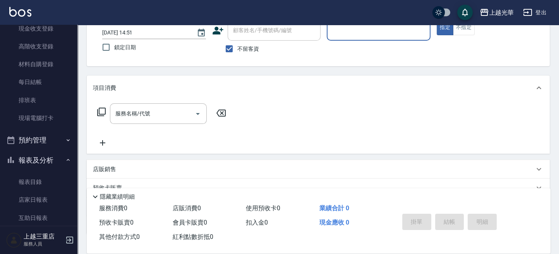
click at [35, 160] on button "報表及分析" at bounding box center [38, 160] width 71 height 20
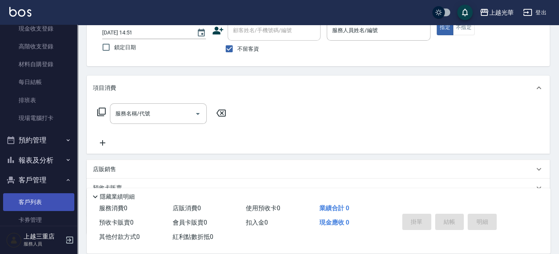
scroll to position [155, 0]
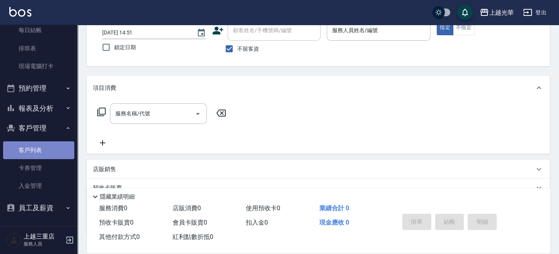
click at [39, 153] on link "客戶列表" at bounding box center [38, 150] width 71 height 18
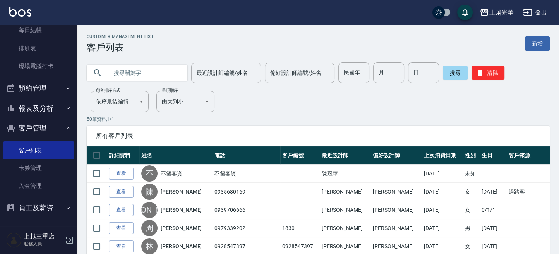
click at [175, 77] on input "text" at bounding box center [144, 72] width 73 height 21
type input "無"
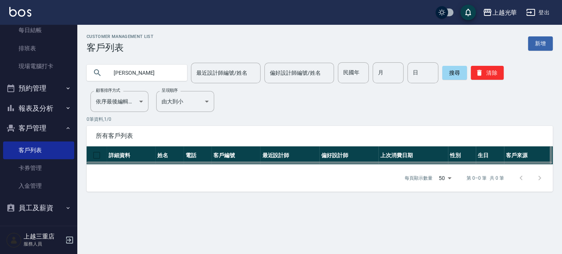
type input "[PERSON_NAME]"
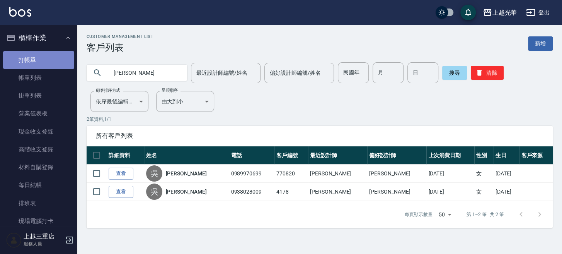
click at [38, 60] on link "打帳單" at bounding box center [38, 60] width 71 height 18
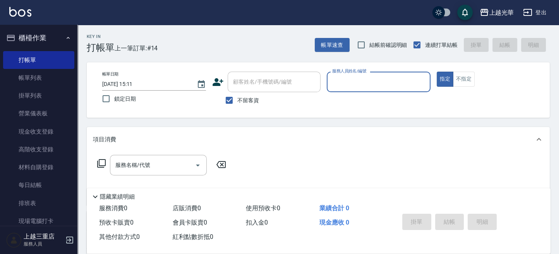
click at [259, 99] on div "不留客資" at bounding box center [266, 100] width 108 height 16
click at [257, 97] on span "不留客資" at bounding box center [248, 100] width 22 height 8
click at [237, 97] on input "不留客資" at bounding box center [229, 100] width 16 height 16
checkbox input "false"
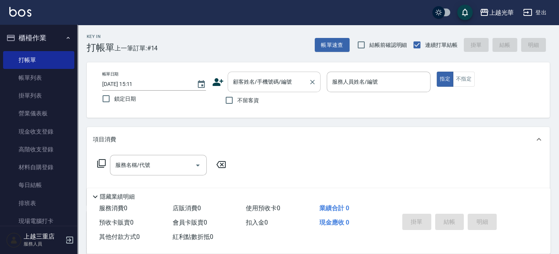
click at [257, 85] on input "顧客姓名/手機號碼/編號" at bounding box center [268, 82] width 74 height 14
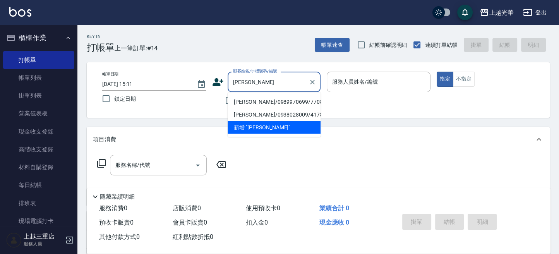
click at [268, 102] on li "[PERSON_NAME]/0989970699/770820" at bounding box center [273, 101] width 93 height 13
type input "[PERSON_NAME]/0989970699/770820"
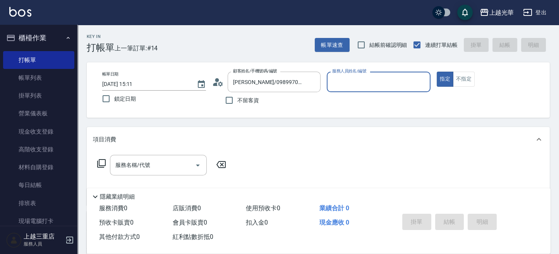
type input "小黑-3"
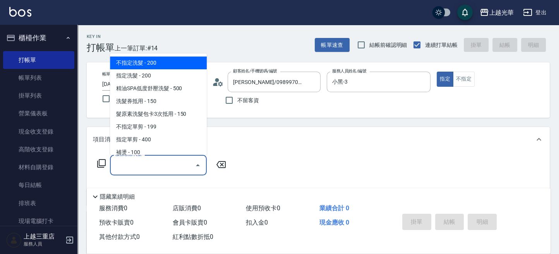
click at [165, 163] on input "服務名稱/代號" at bounding box center [152, 165] width 78 height 14
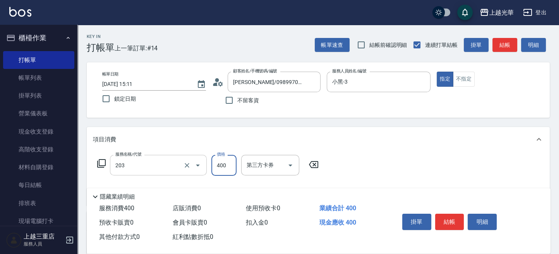
type input "指定單剪(203)"
type input "350"
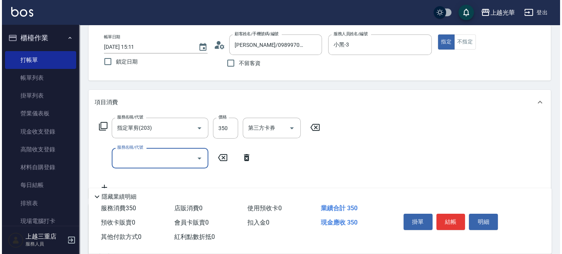
scroll to position [51, 0]
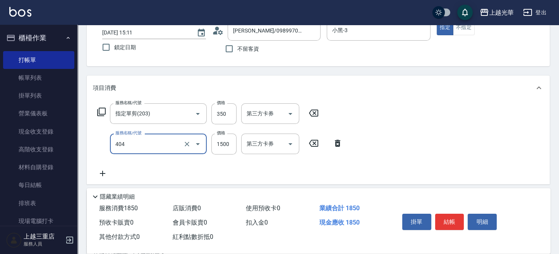
type input "設計染髮(404)"
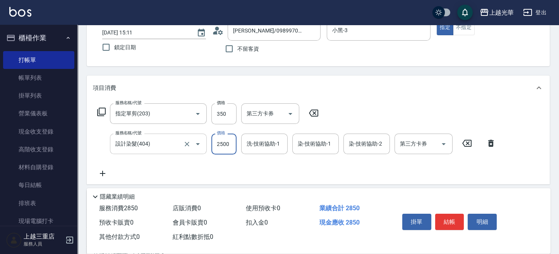
type input "2500"
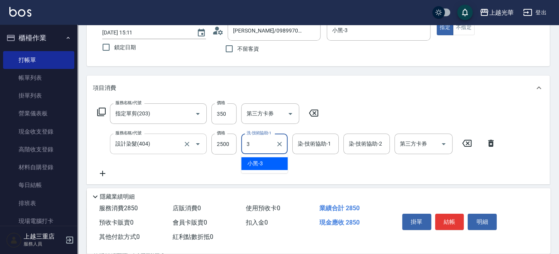
type input "小黑-3"
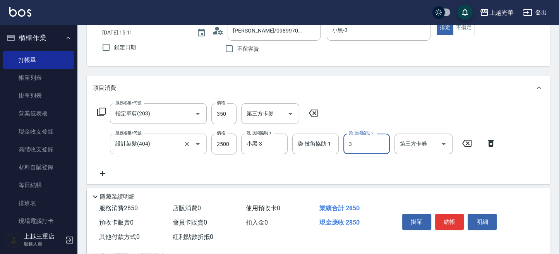
type input "小黑-3"
click at [98, 113] on icon at bounding box center [101, 111] width 9 height 9
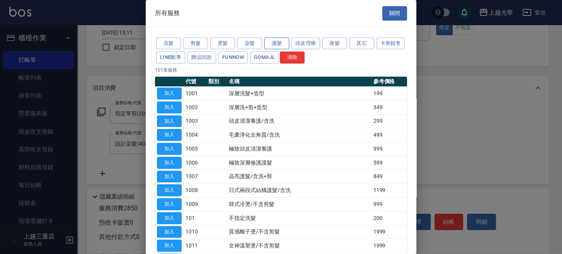
click at [271, 40] on button "護髮" at bounding box center [277, 44] width 25 height 12
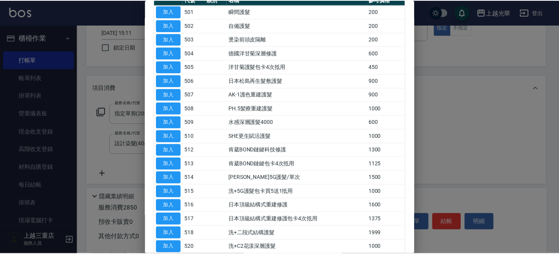
scroll to position [155, 0]
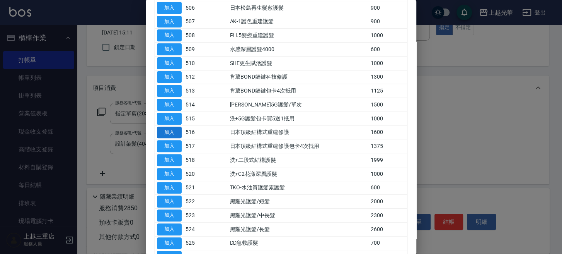
click at [172, 127] on button "加入" at bounding box center [169, 132] width 25 height 12
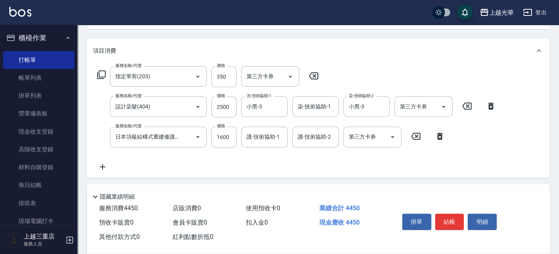
scroll to position [103, 0]
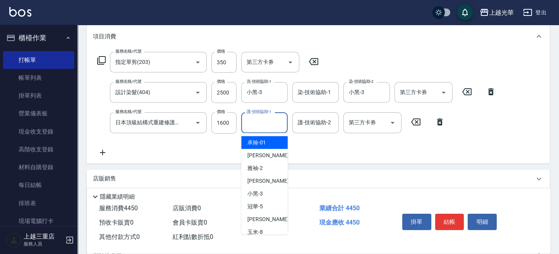
click at [270, 118] on input "護-技術協助-1" at bounding box center [263, 123] width 39 height 14
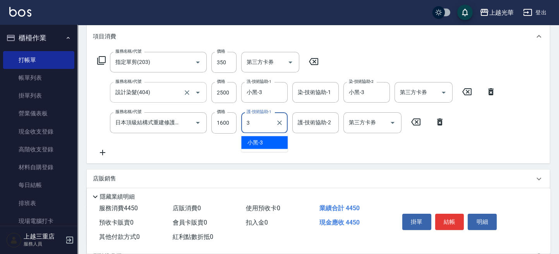
type input "小黑-3"
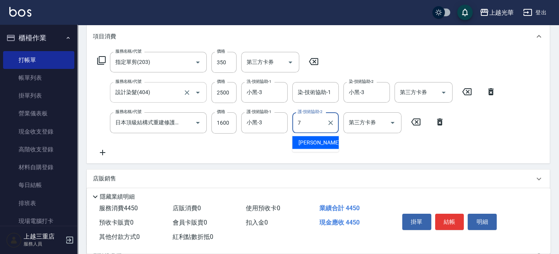
type input "小紫-7"
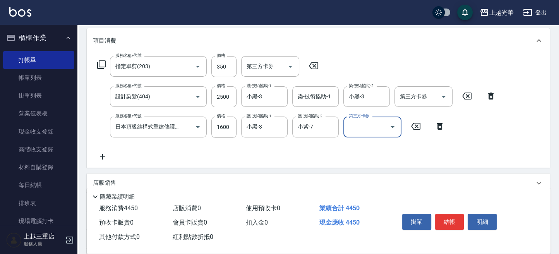
scroll to position [51, 0]
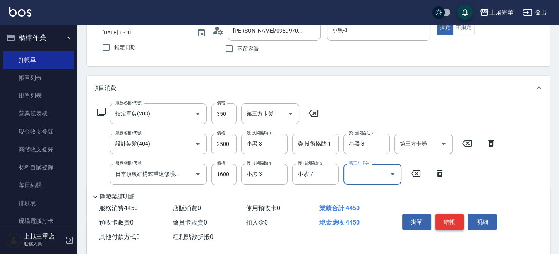
click at [449, 217] on button "結帳" at bounding box center [449, 222] width 29 height 16
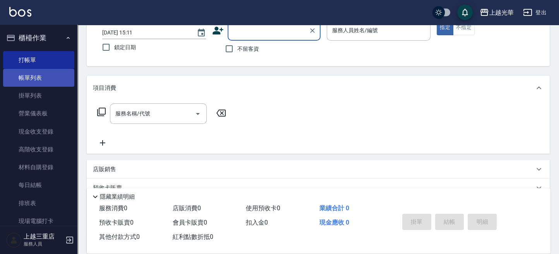
click at [51, 77] on link "帳單列表" at bounding box center [38, 78] width 71 height 18
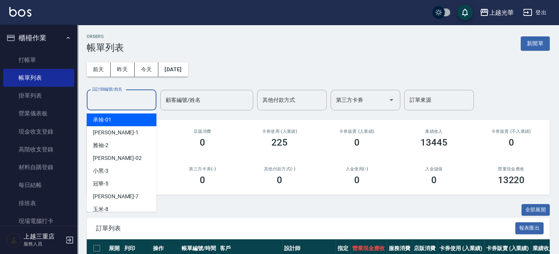
click at [131, 103] on input "設計師編號/姓名" at bounding box center [121, 100] width 63 height 14
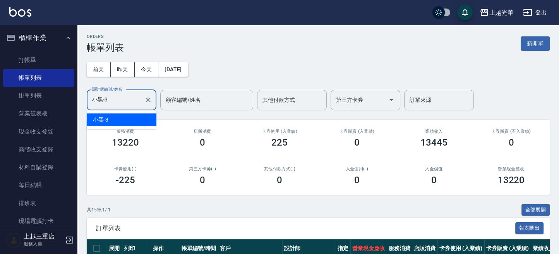
type input "小黑-3"
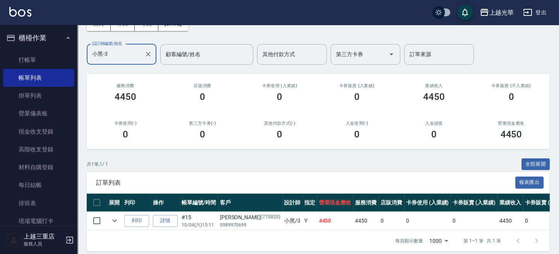
scroll to position [59, 0]
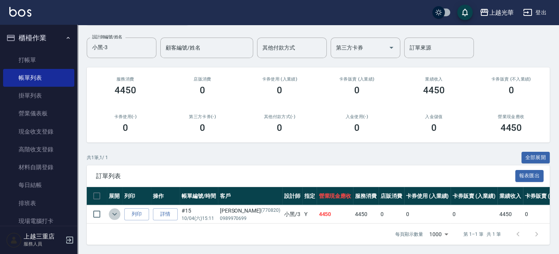
click at [115, 209] on icon "expand row" at bounding box center [114, 213] width 9 height 9
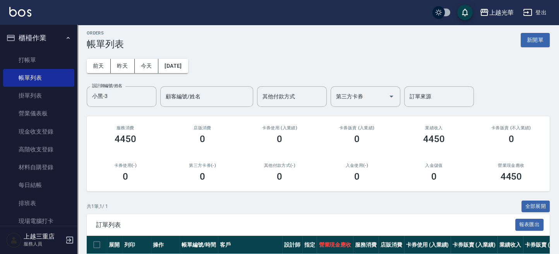
scroll to position [0, 0]
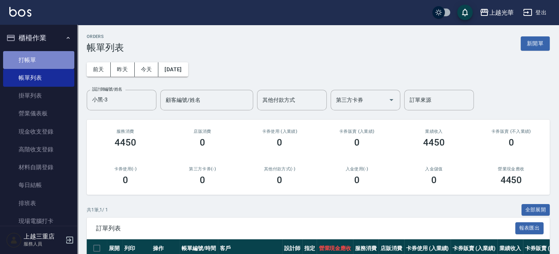
click at [58, 58] on link "打帳單" at bounding box center [38, 60] width 71 height 18
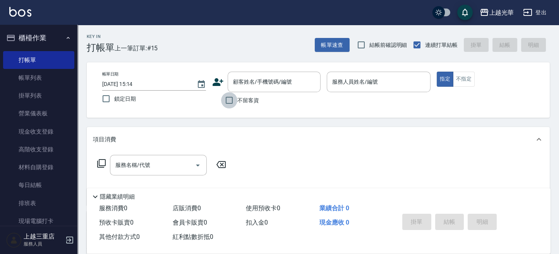
click at [235, 104] on input "不留客資" at bounding box center [229, 100] width 16 height 16
checkbox input "true"
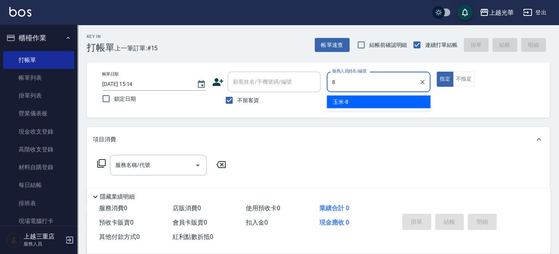
type input "玉米-8"
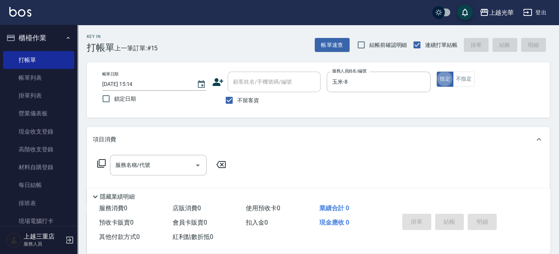
type button "true"
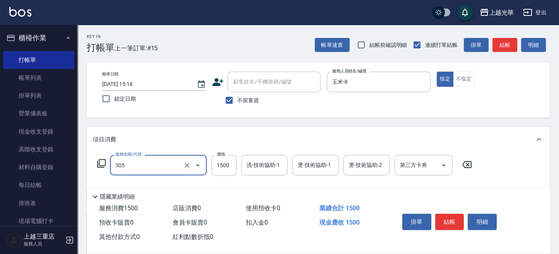
type input "設計燙髮1500(305)"
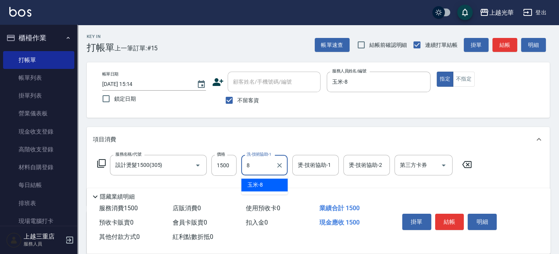
type input "玉米-8"
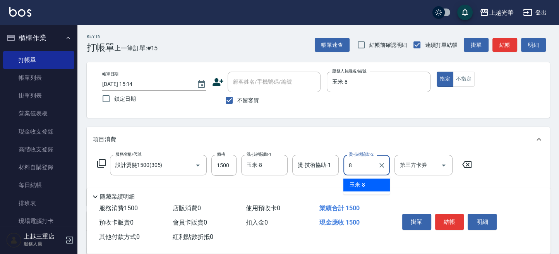
type input "玉米-8"
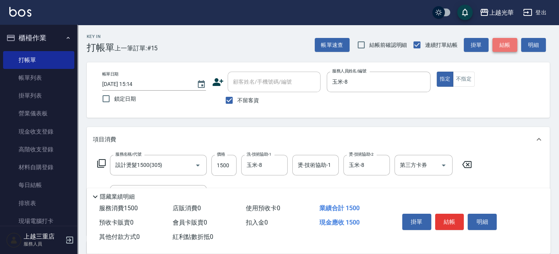
click at [505, 43] on button "結帳" at bounding box center [504, 45] width 25 height 14
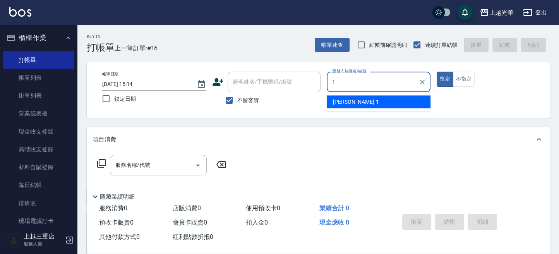
type input "[PERSON_NAME]-1"
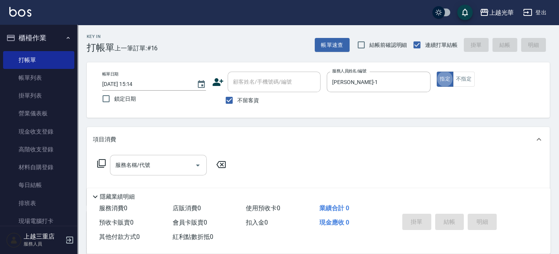
click at [155, 169] on input "服務名稱/代號" at bounding box center [152, 165] width 78 height 14
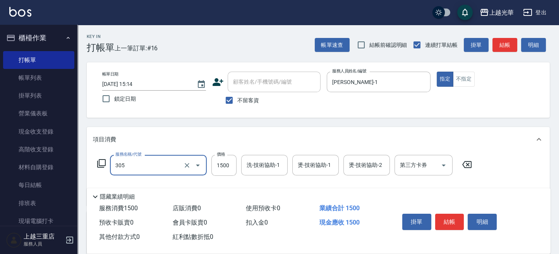
type input "設計燙髮1500(305)"
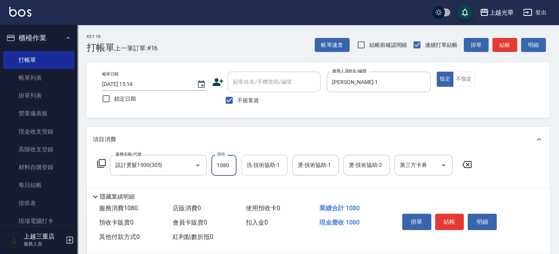
type input "1080"
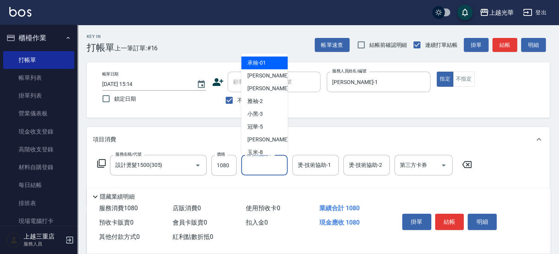
click at [252, 168] on input "洗-技術協助-1" at bounding box center [263, 165] width 39 height 14
type input "[PERSON_NAME]-1"
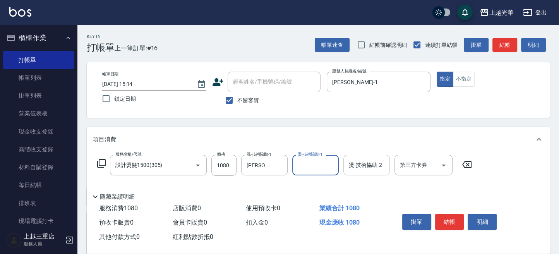
click at [353, 160] on div "燙-技術協助-2 燙-技術協助-2" at bounding box center [366, 165] width 46 height 21
type input "[PERSON_NAME]-1"
click at [455, 229] on div "掛單 結帳 明細" at bounding box center [449, 222] width 101 height 24
click at [450, 214] on button "結帳" at bounding box center [449, 222] width 29 height 16
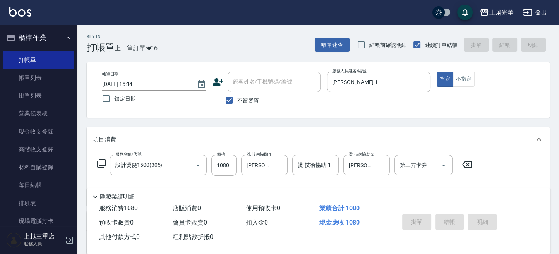
type input "[DATE] 15:16"
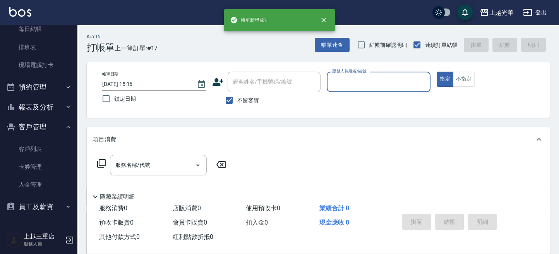
click at [43, 106] on button "報表及分析" at bounding box center [38, 107] width 71 height 20
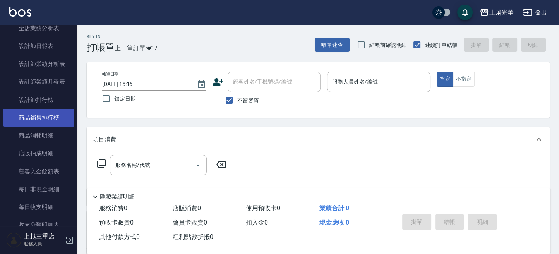
scroll to position [373, 0]
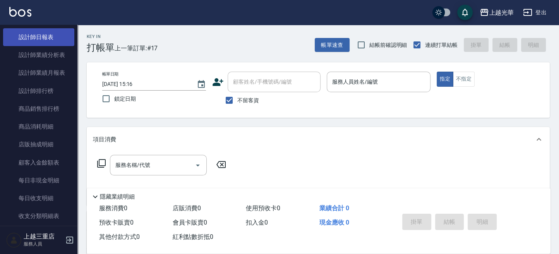
click at [53, 38] on link "設計師日報表" at bounding box center [38, 37] width 71 height 18
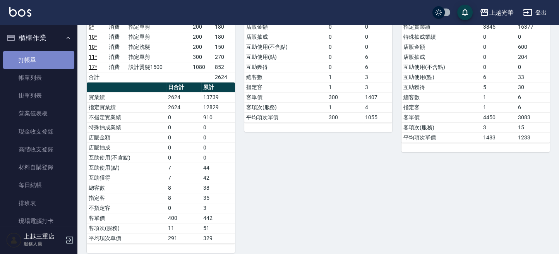
click at [45, 57] on link "打帳單" at bounding box center [38, 60] width 71 height 18
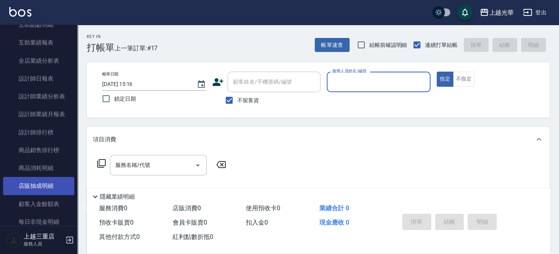
scroll to position [309, 0]
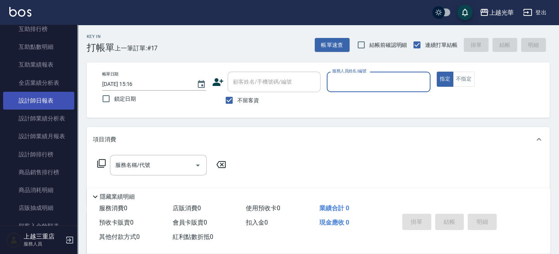
click at [51, 100] on link "設計師日報表" at bounding box center [38, 101] width 71 height 18
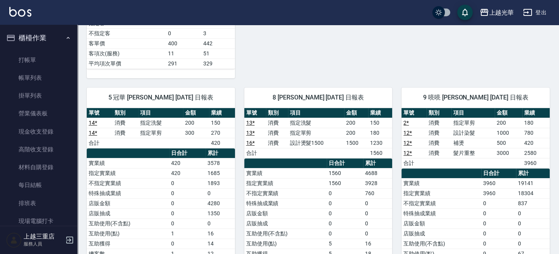
scroll to position [567, 0]
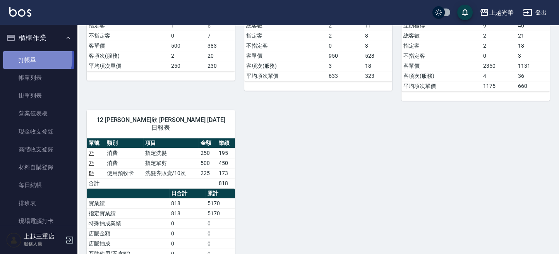
click at [27, 57] on link "打帳單" at bounding box center [38, 60] width 71 height 18
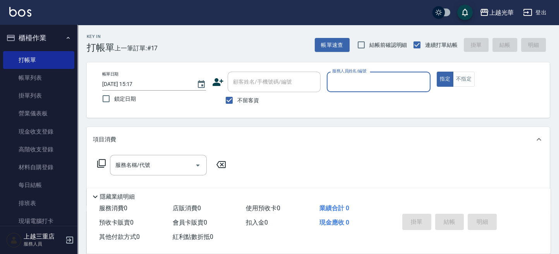
click at [352, 77] on input "服務人員姓名/編號" at bounding box center [378, 82] width 97 height 14
type input "冠華-5"
type button "true"
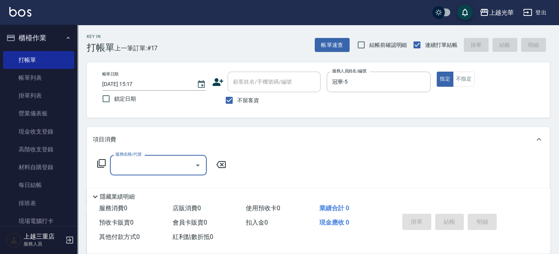
click at [135, 166] on input "服務名稱/代號" at bounding box center [152, 165] width 78 height 14
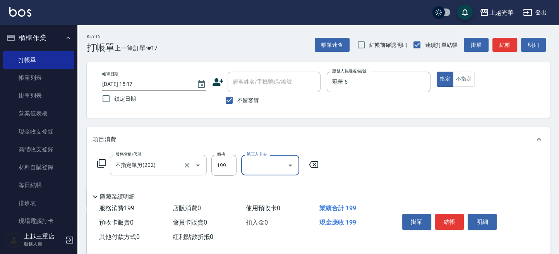
click at [165, 165] on input "不指定單剪(202)" at bounding box center [147, 165] width 68 height 14
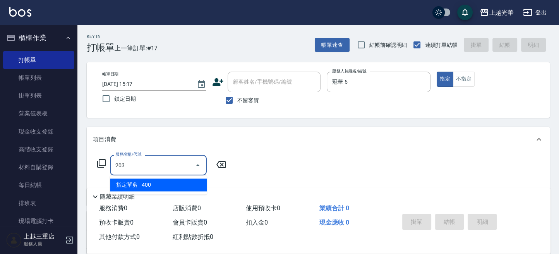
type input "指定單剪(203)"
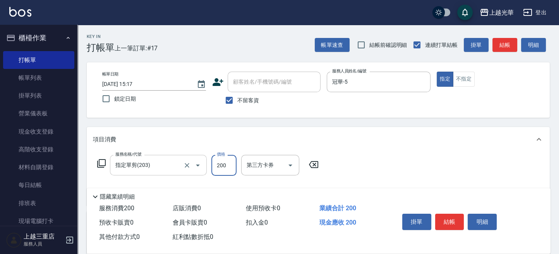
type input "200"
drag, startPoint x: 540, startPoint y: 94, endPoint x: 535, endPoint y: 94, distance: 5.0
click at [536, 94] on div "帳單日期 [DATE] 15:17 鎖定日期 顧客姓名/手機號碼/編號 顧客姓名/手機號碼/編號 不留客資 服務人員姓名/編號 冠華-5 服務人員姓名/編號 …" at bounding box center [318, 89] width 463 height 55
click at [499, 46] on button "結帳" at bounding box center [504, 45] width 25 height 14
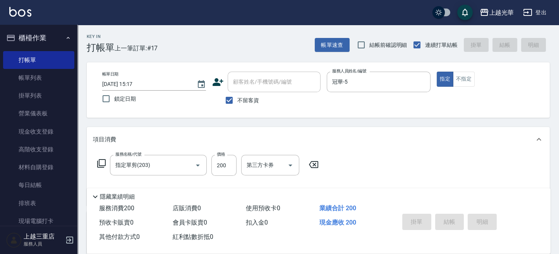
type input "[DATE] 15:32"
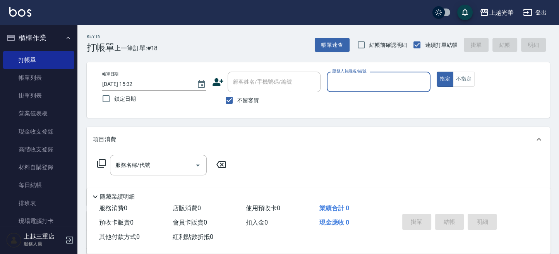
drag, startPoint x: 362, startPoint y: 85, endPoint x: 353, endPoint y: 72, distance: 15.7
click at [362, 85] on input "服務人員姓名/編號" at bounding box center [378, 82] width 97 height 14
type input "冠華-5"
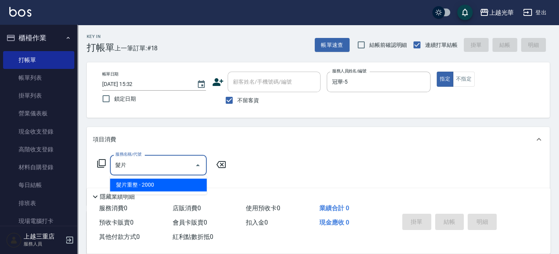
drag, startPoint x: 191, startPoint y: 186, endPoint x: 215, endPoint y: 186, distance: 24.0
click at [193, 186] on span "髮片重整 - 2000" at bounding box center [158, 184] width 97 height 13
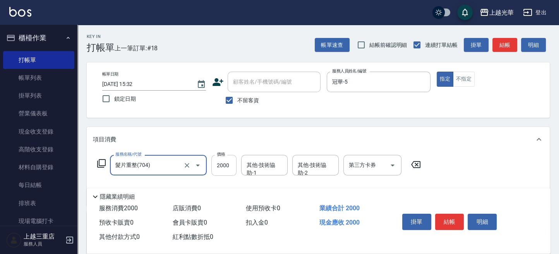
type input "髮片重整(704)"
click at [232, 168] on input "2000" at bounding box center [223, 165] width 25 height 21
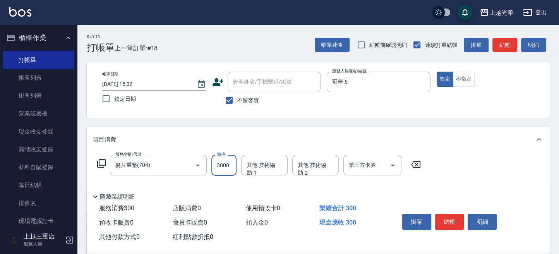
type input "3000"
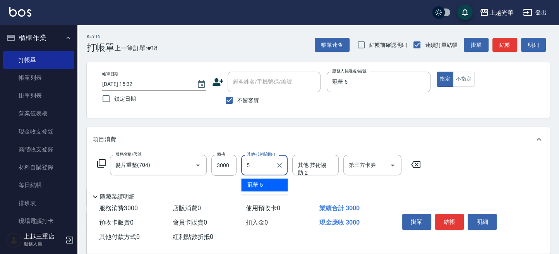
type input "冠華-5"
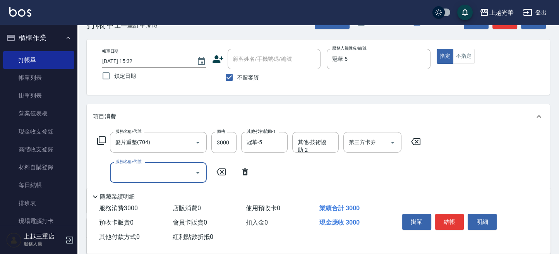
scroll to position [51, 0]
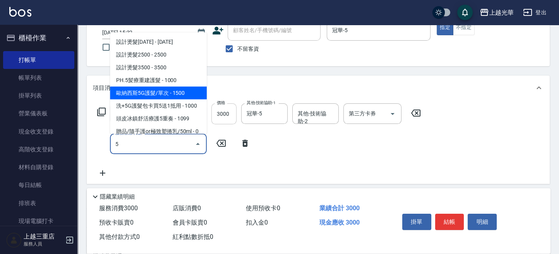
drag, startPoint x: 184, startPoint y: 96, endPoint x: 215, endPoint y: 104, distance: 32.2
click at [188, 96] on span "歐納西斯5G護髮/單次 - 1500" at bounding box center [158, 92] width 97 height 13
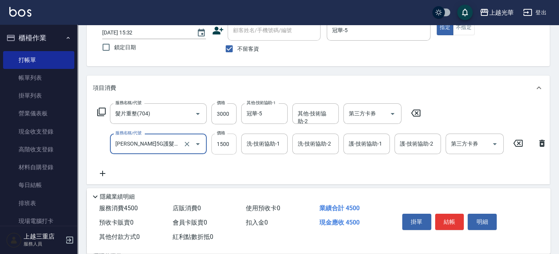
type input "[PERSON_NAME]5G護髮/單次(514)"
click at [230, 148] on input "1500" at bounding box center [223, 143] width 25 height 21
type input "1000"
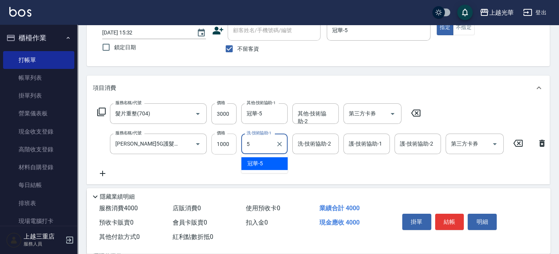
type input "冠華-5"
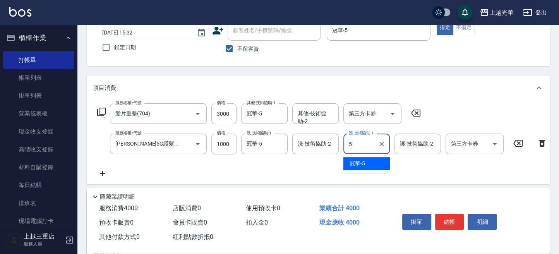
type input "冠華-5"
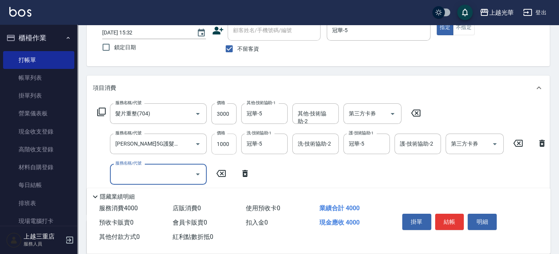
scroll to position [0, 0]
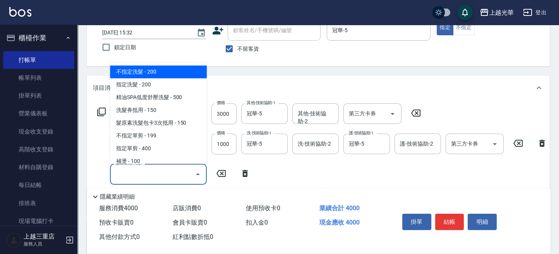
click at [159, 173] on input "服務名稱/代號" at bounding box center [152, 174] width 78 height 14
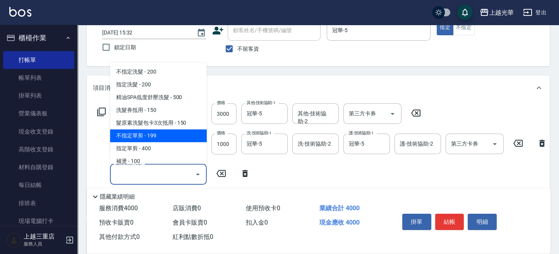
click at [299, 170] on div "服務名稱/代號 髮片重整(704) 服務名稱/代號 價格 3000 價格 其他-技術協助-1 冠華-5 其他-技術協助-1 其他-技術協助-2 其他-技術協助…" at bounding box center [322, 155] width 458 height 104
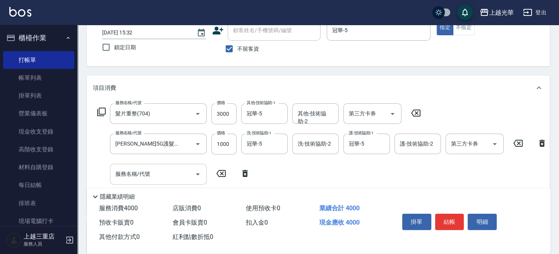
click at [174, 174] on input "服務名稱/代號" at bounding box center [152, 174] width 78 height 14
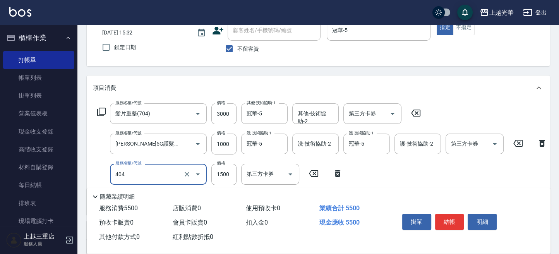
type input "設計染髮(404)"
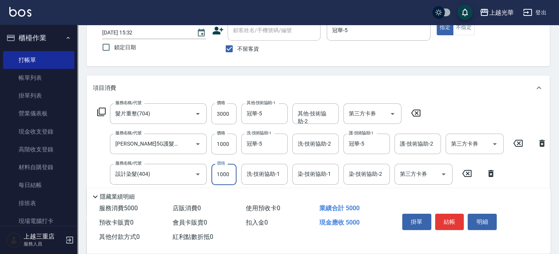
type input "1000"
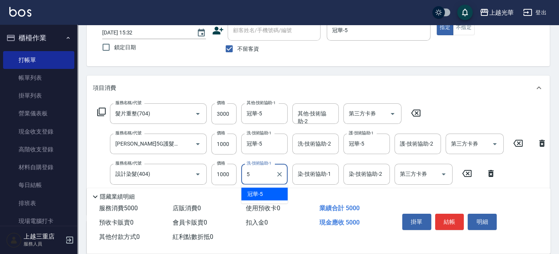
type input "冠華-5"
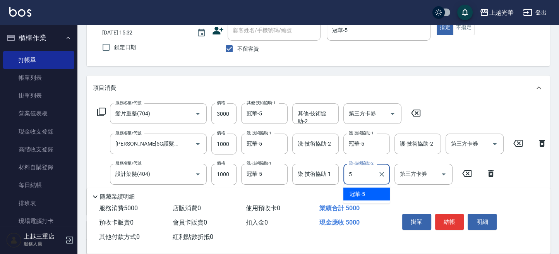
type input "冠華-5"
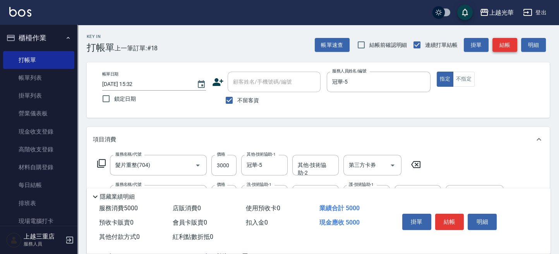
click at [500, 46] on button "結帳" at bounding box center [504, 45] width 25 height 14
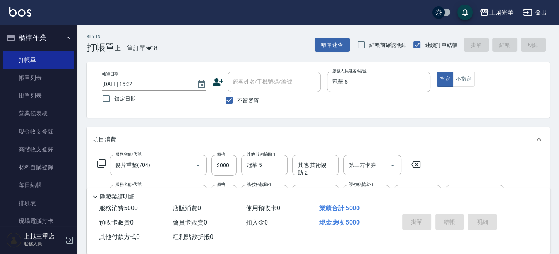
type input "[DATE] 15:45"
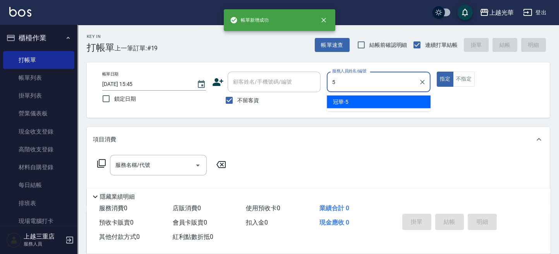
type input "冠華-5"
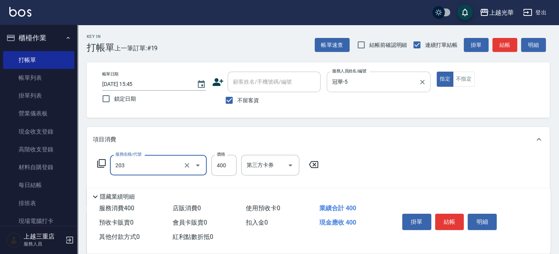
type input "指定單剪(203)"
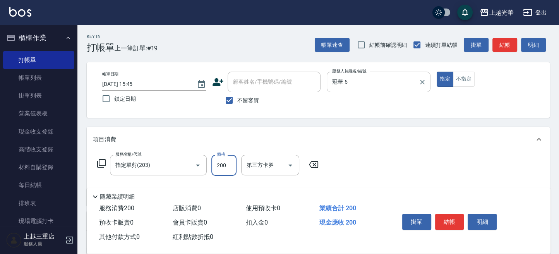
type input "200"
click at [506, 40] on button "結帳" at bounding box center [504, 45] width 25 height 14
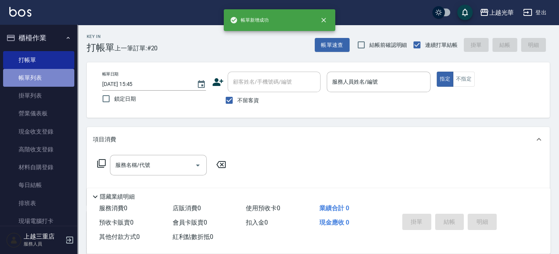
click at [55, 79] on link "帳單列表" at bounding box center [38, 78] width 71 height 18
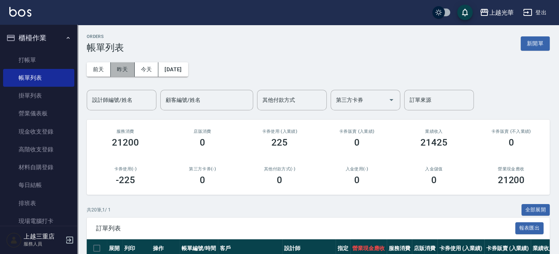
click at [127, 74] on button "昨天" at bounding box center [123, 69] width 24 height 14
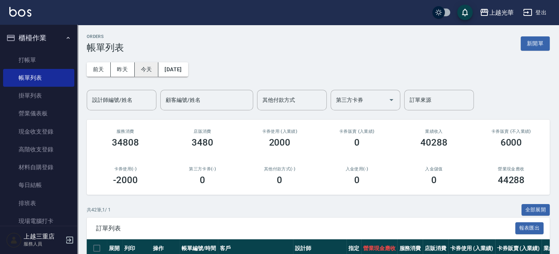
click at [144, 71] on button "今天" at bounding box center [147, 69] width 24 height 14
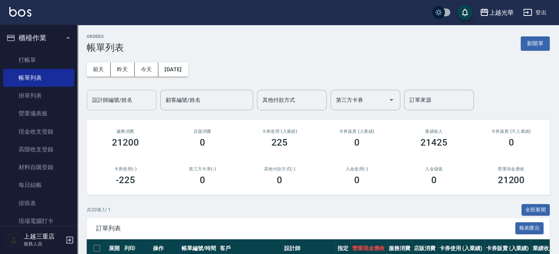
click at [136, 105] on input "設計師編號/姓名" at bounding box center [121, 100] width 63 height 14
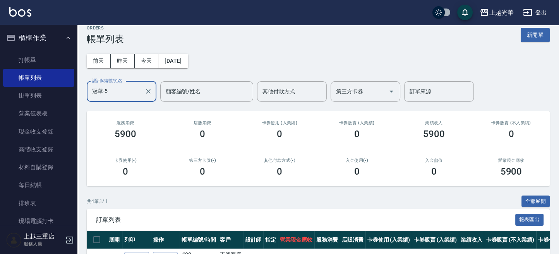
scroll to position [115, 0]
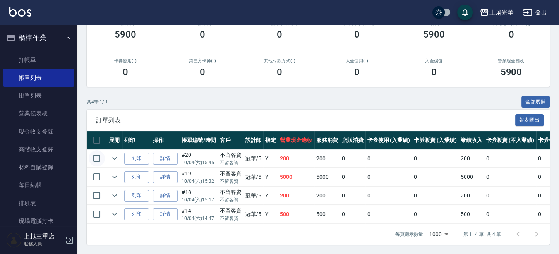
type input "冠華-5"
drag, startPoint x: 96, startPoint y: 148, endPoint x: 104, endPoint y: 153, distance: 9.7
click at [95, 150] on input "checkbox" at bounding box center [97, 158] width 16 height 16
checkbox input "true"
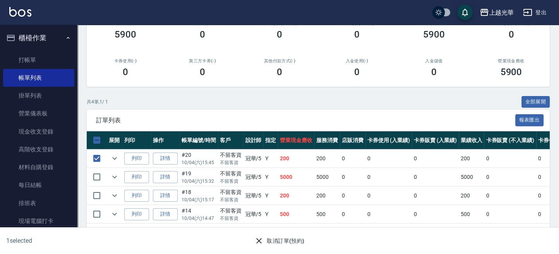
click at [275, 240] on button "取消訂單(預約)" at bounding box center [279, 241] width 56 height 14
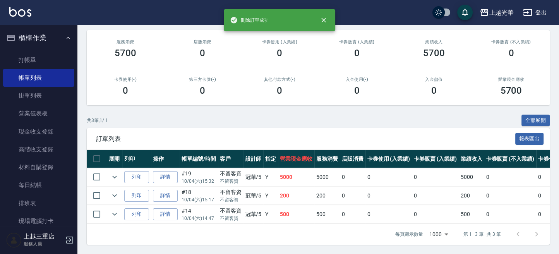
scroll to position [0, 0]
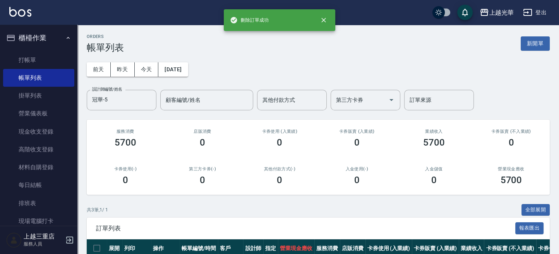
drag, startPoint x: 529, startPoint y: 37, endPoint x: 526, endPoint y: 44, distance: 7.5
click at [529, 38] on button "新開單" at bounding box center [534, 43] width 29 height 14
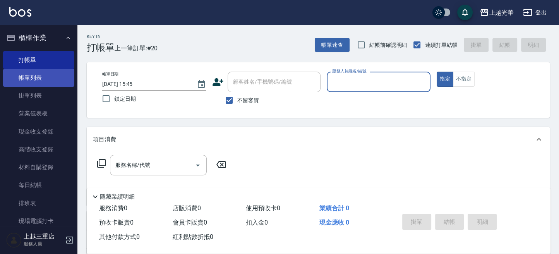
click at [42, 76] on link "帳單列表" at bounding box center [38, 78] width 71 height 18
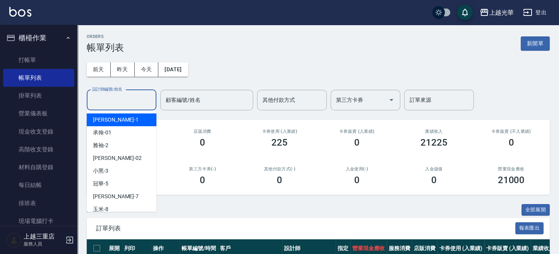
click at [126, 98] on input "設計師編號/姓名" at bounding box center [121, 100] width 63 height 14
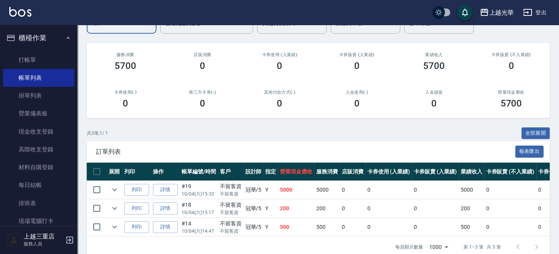
scroll to position [96, 0]
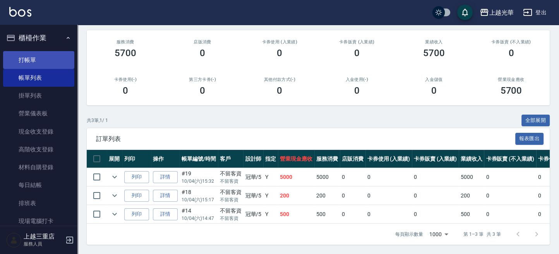
type input "冠華-5"
click at [37, 55] on link "打帳單" at bounding box center [38, 60] width 71 height 18
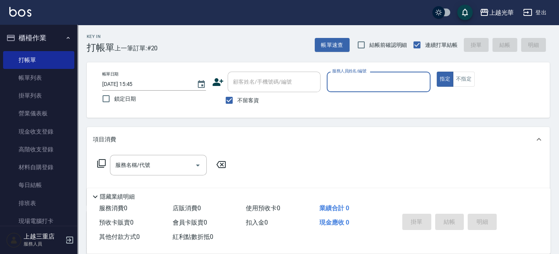
drag, startPoint x: 26, startPoint y: 69, endPoint x: 163, endPoint y: 117, distance: 145.5
click at [26, 70] on link "帳單列表" at bounding box center [38, 78] width 71 height 18
click at [28, 75] on link "帳單列表" at bounding box center [38, 78] width 71 height 18
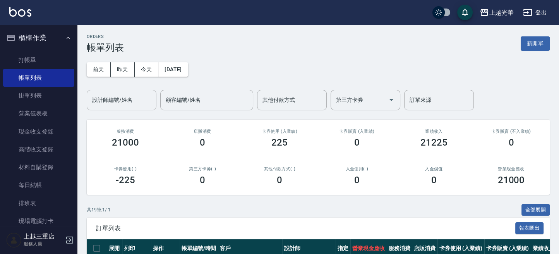
click at [116, 109] on div "設計師編號/姓名" at bounding box center [122, 100] width 70 height 21
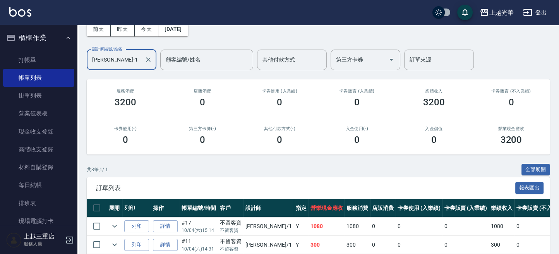
scroll to position [103, 0]
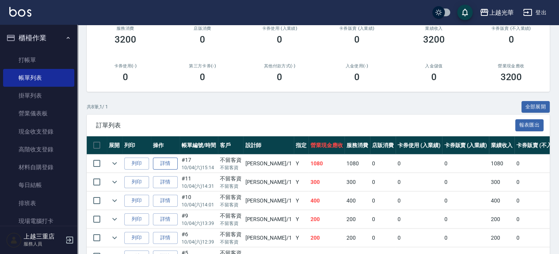
type input "[PERSON_NAME]-1"
click at [161, 163] on link "詳情" at bounding box center [165, 163] width 25 height 12
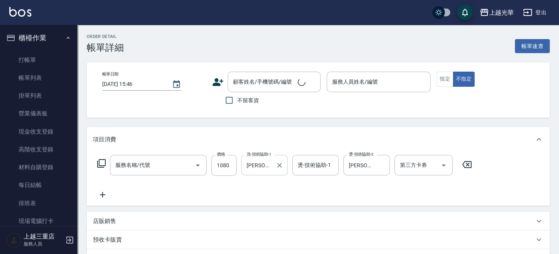
type input "[DATE] 15:14"
checkbox input "true"
type input "[PERSON_NAME]-1"
type input "設計燙髮1500(305)"
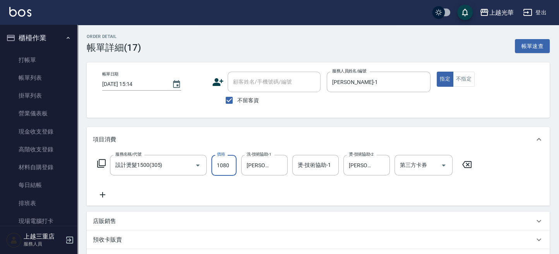
click at [221, 169] on input "1080" at bounding box center [223, 165] width 25 height 21
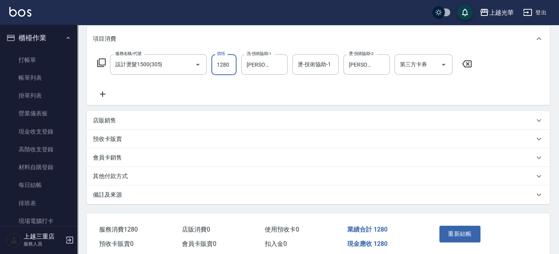
scroll to position [133, 0]
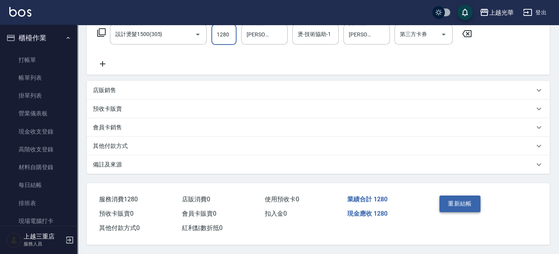
type input "1280"
click at [455, 207] on button "重新結帳" at bounding box center [459, 203] width 41 height 16
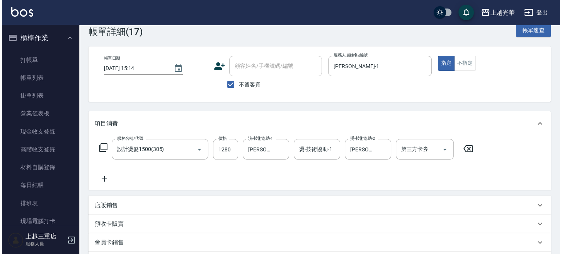
scroll to position [0, 0]
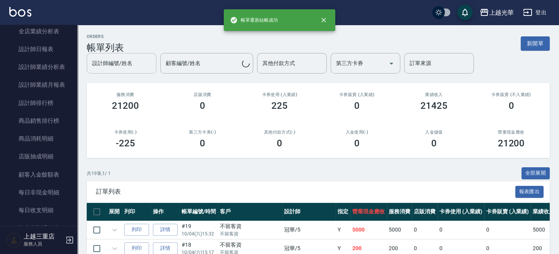
scroll to position [155, 0]
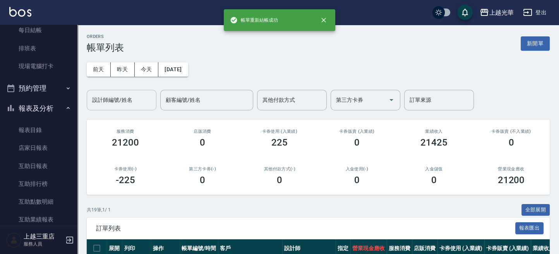
click at [113, 98] on input "設計師編號/姓名" at bounding box center [121, 100] width 63 height 14
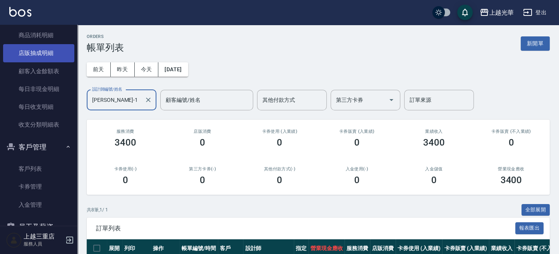
scroll to position [258, 0]
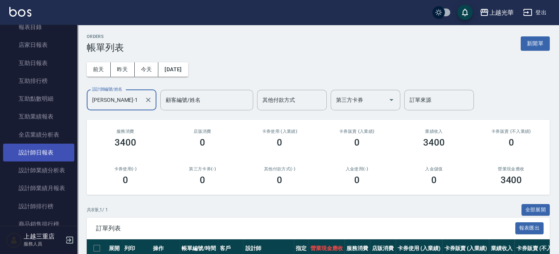
type input "[PERSON_NAME]-1"
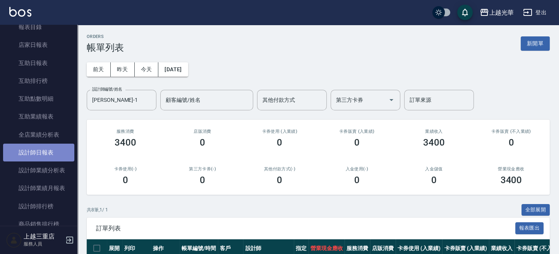
click at [48, 154] on link "設計師日報表" at bounding box center [38, 153] width 71 height 18
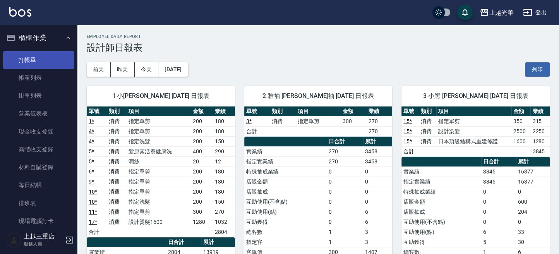
click at [45, 56] on link "打帳單" at bounding box center [38, 60] width 71 height 18
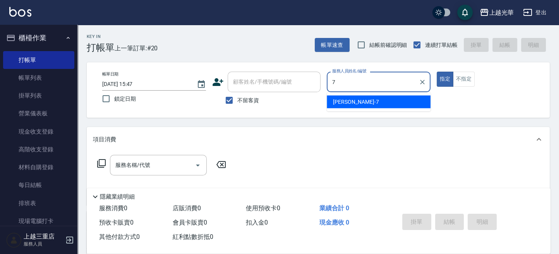
type input "小紫-7"
type button "true"
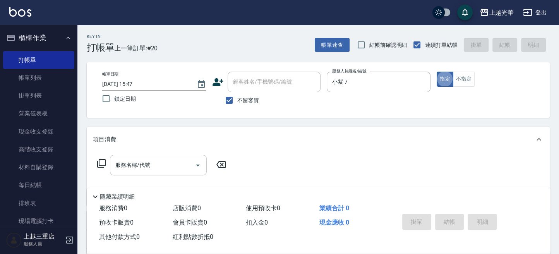
click at [167, 164] on input "服務名稱/代號" at bounding box center [152, 165] width 78 height 14
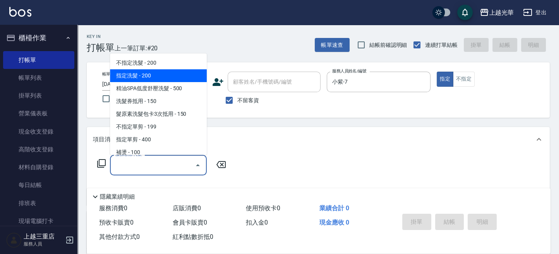
drag, startPoint x: 171, startPoint y: 72, endPoint x: 231, endPoint y: 128, distance: 82.4
click at [171, 72] on span "指定洗髮 - 200" at bounding box center [158, 75] width 97 height 13
type input "指定洗髮(102)"
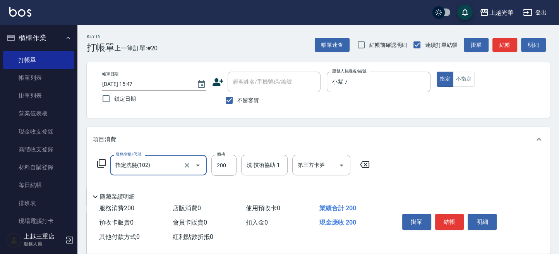
click at [263, 162] on div "洗-技術協助-1 洗-技術協助-1" at bounding box center [264, 165] width 46 height 21
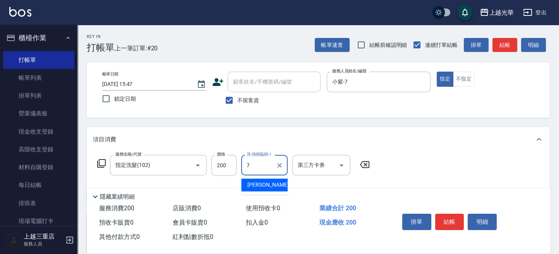
type input "小紫-7"
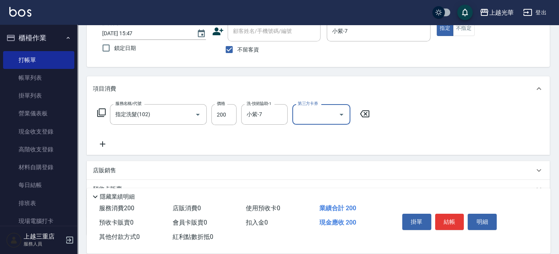
scroll to position [51, 0]
click at [105, 142] on icon at bounding box center [102, 142] width 19 height 9
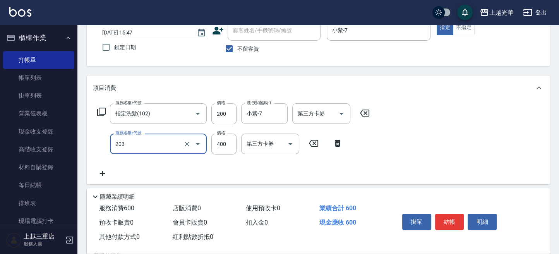
type input "指定單剪(203)"
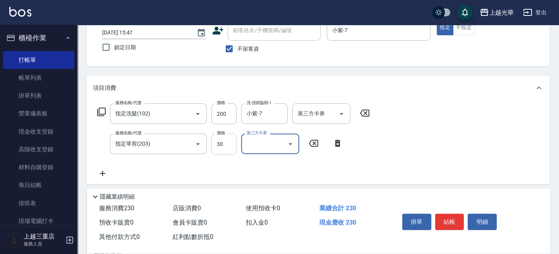
click at [229, 146] on input "30" at bounding box center [223, 143] width 25 height 21
type input "300"
click at [394, 127] on div "服務名稱/代號 指定洗髮(102) 服務名稱/代號 價格 200 價格 洗-技術協助-1 小紫-7 洗-技術協助-1 第三方卡券 第三方卡券 服務名稱/代號 …" at bounding box center [318, 142] width 463 height 84
click at [450, 219] on button "結帳" at bounding box center [449, 222] width 29 height 16
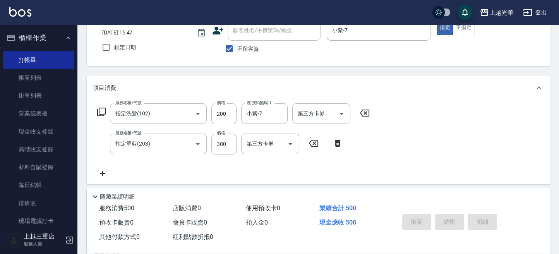
type input "[DATE] 15:50"
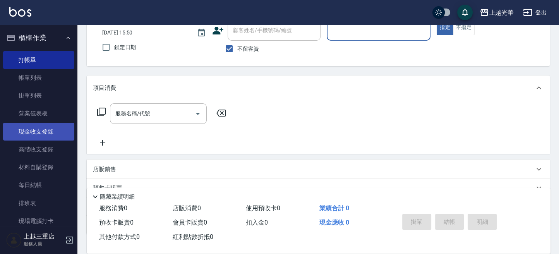
click at [42, 133] on link "現金收支登錄" at bounding box center [38, 132] width 71 height 18
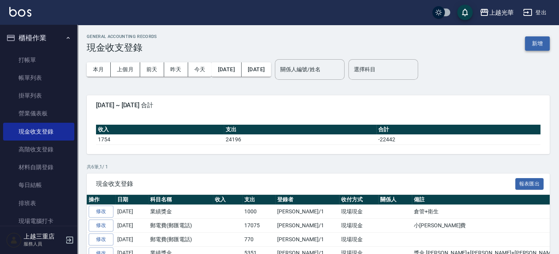
click at [543, 50] on button "新增" at bounding box center [537, 43] width 25 height 14
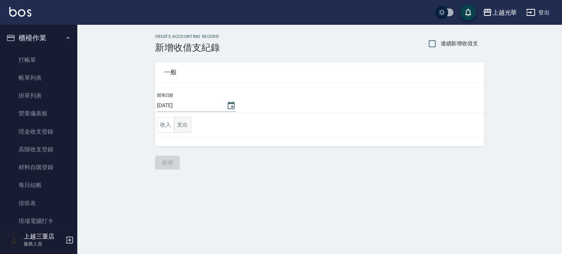
click at [182, 125] on button "支出" at bounding box center [182, 125] width 17 height 16
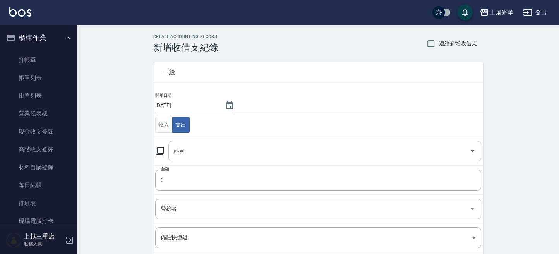
click at [176, 153] on input "科目" at bounding box center [319, 151] width 294 height 14
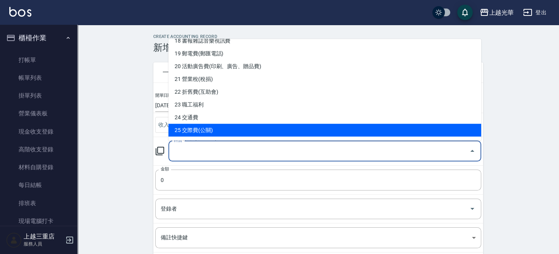
scroll to position [258, 0]
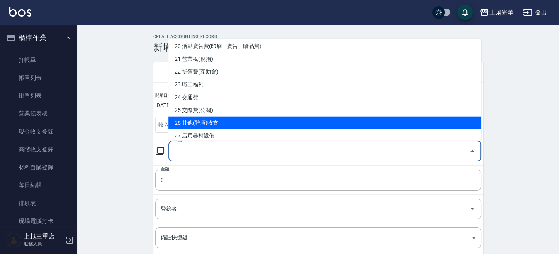
click at [213, 123] on li "26 其他(雜項)收支" at bounding box center [324, 122] width 313 height 13
type input "26 其他(雜項)收支"
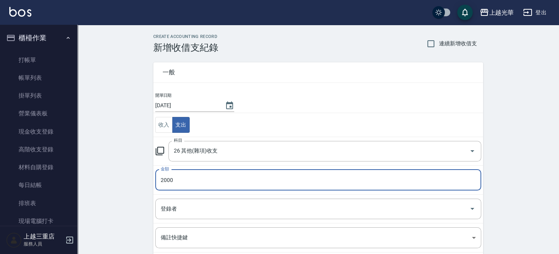
type input "2000"
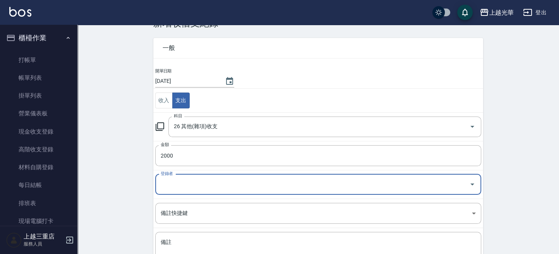
scroll to position [51, 0]
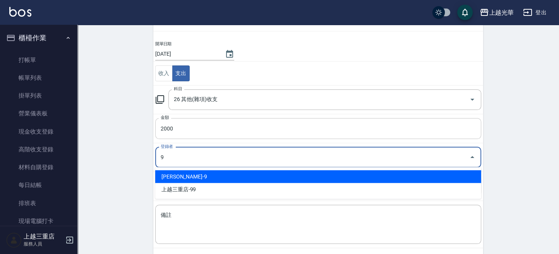
type input "[PERSON_NAME]-9"
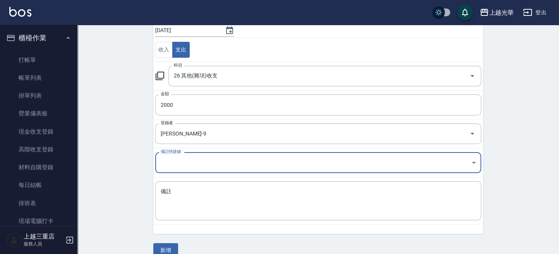
scroll to position [87, 0]
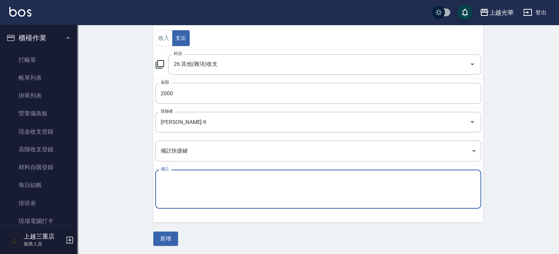
click at [203, 190] on textarea "備註" at bounding box center [318, 189] width 315 height 26
type textarea "垃圾"
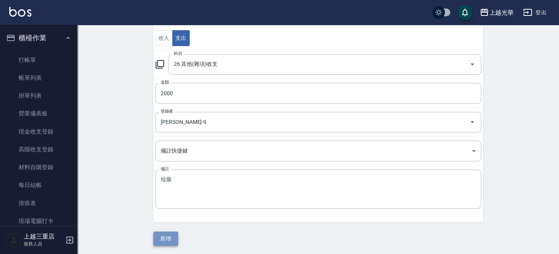
click at [169, 236] on button "新增" at bounding box center [165, 238] width 25 height 14
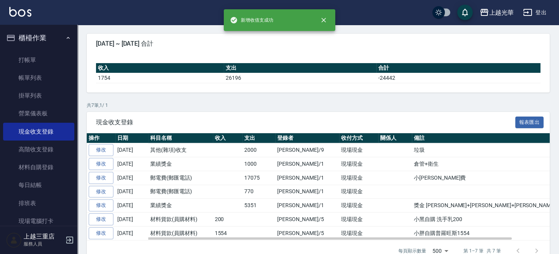
scroll to position [75, 0]
